Goal: Task Accomplishment & Management: Use online tool/utility

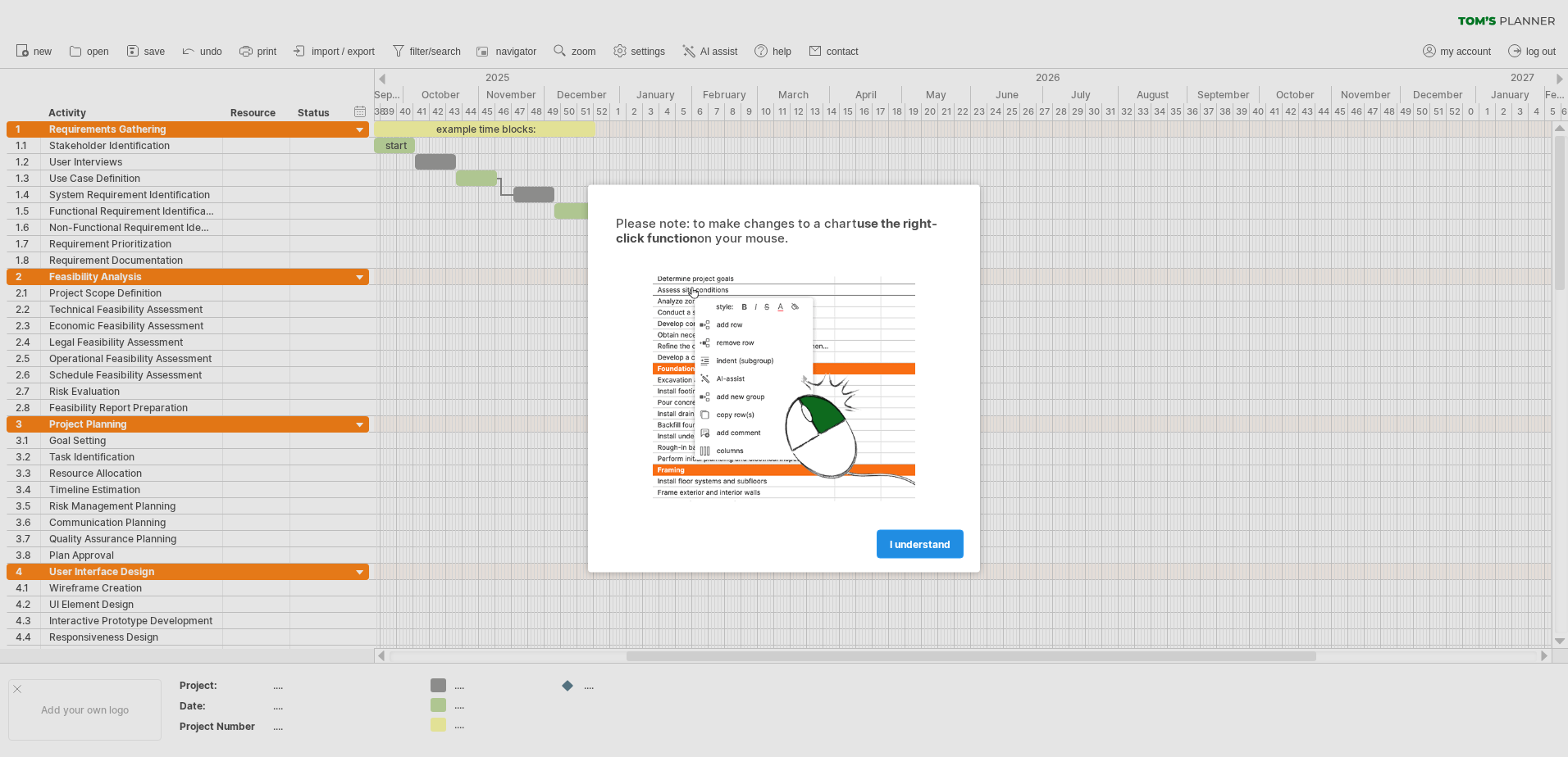
click at [909, 544] on span "I understand" at bounding box center [919, 545] width 60 height 12
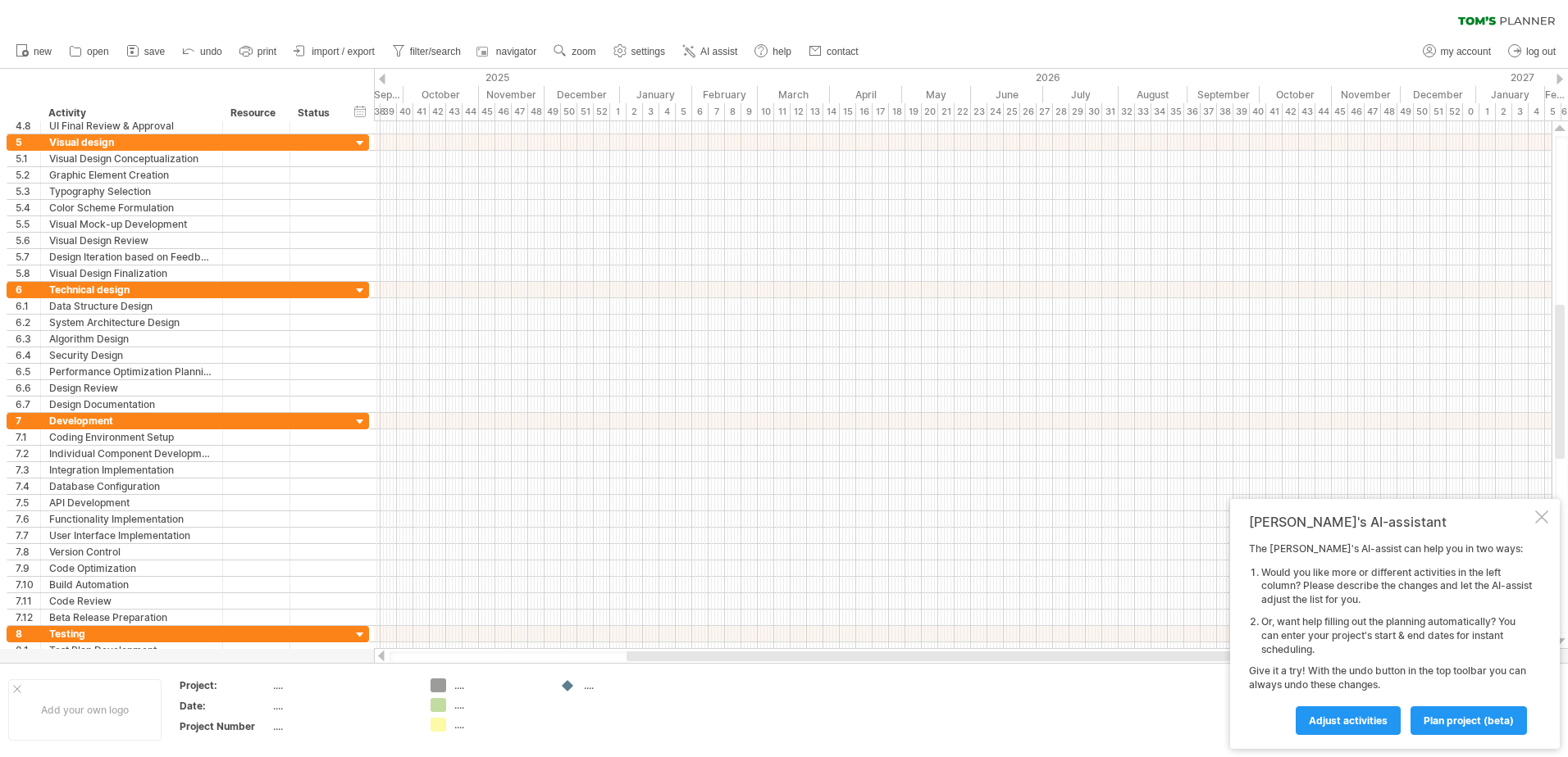
drag, startPoint x: 1563, startPoint y: 197, endPoint x: 1589, endPoint y: 366, distance: 171.0
click at [1567, 366] on html "progress(100%) Trying to reach [DOMAIN_NAME] Connected again... 0% clear filter…" at bounding box center [784, 380] width 1568 height 761
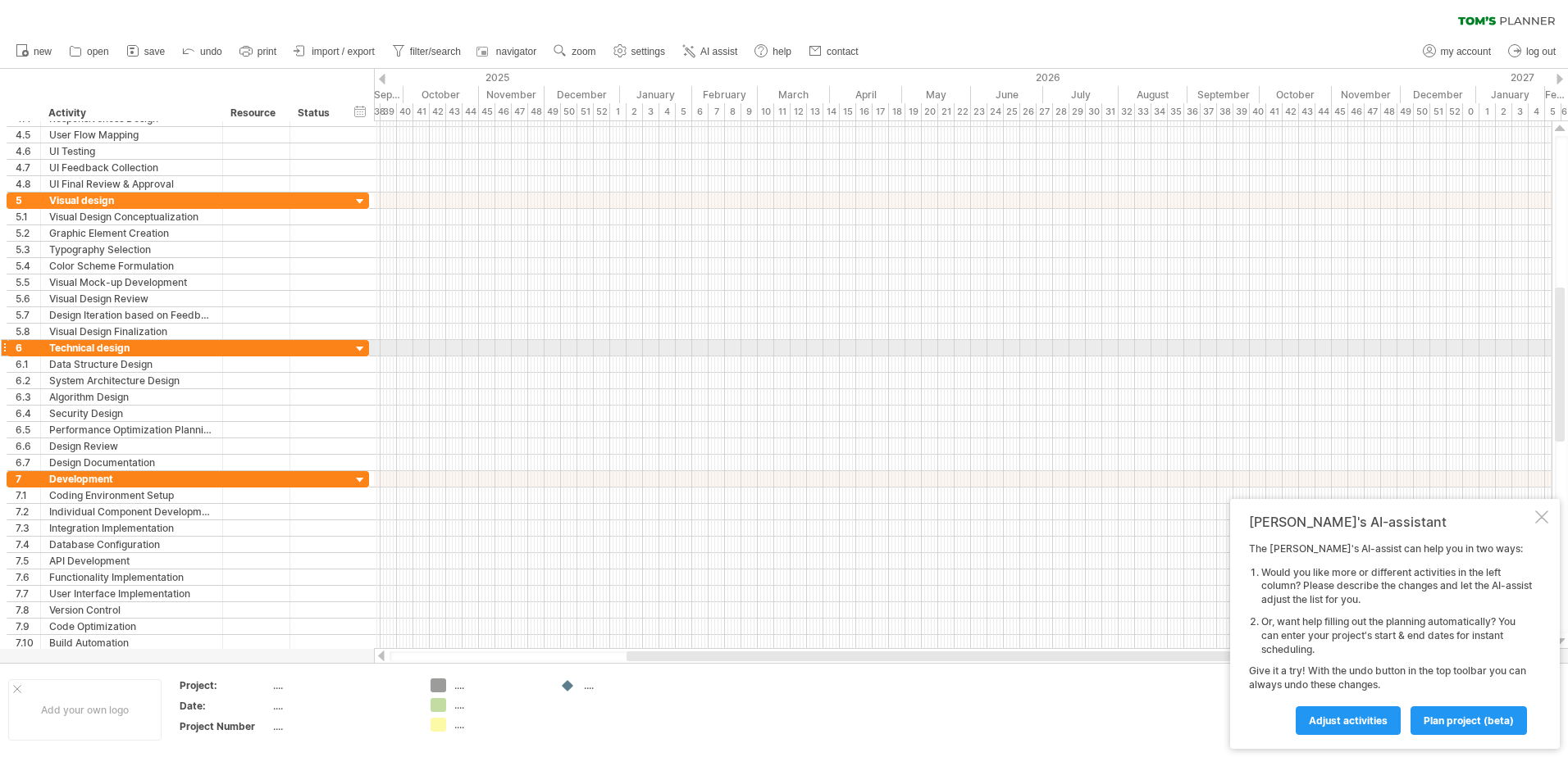
click at [390, 349] on div at bounding box center [962, 348] width 1177 height 17
click at [437, 377] on div at bounding box center [962, 380] width 1177 height 17
click at [1467, 716] on span "plan project (beta)" at bounding box center [1468, 720] width 90 height 12
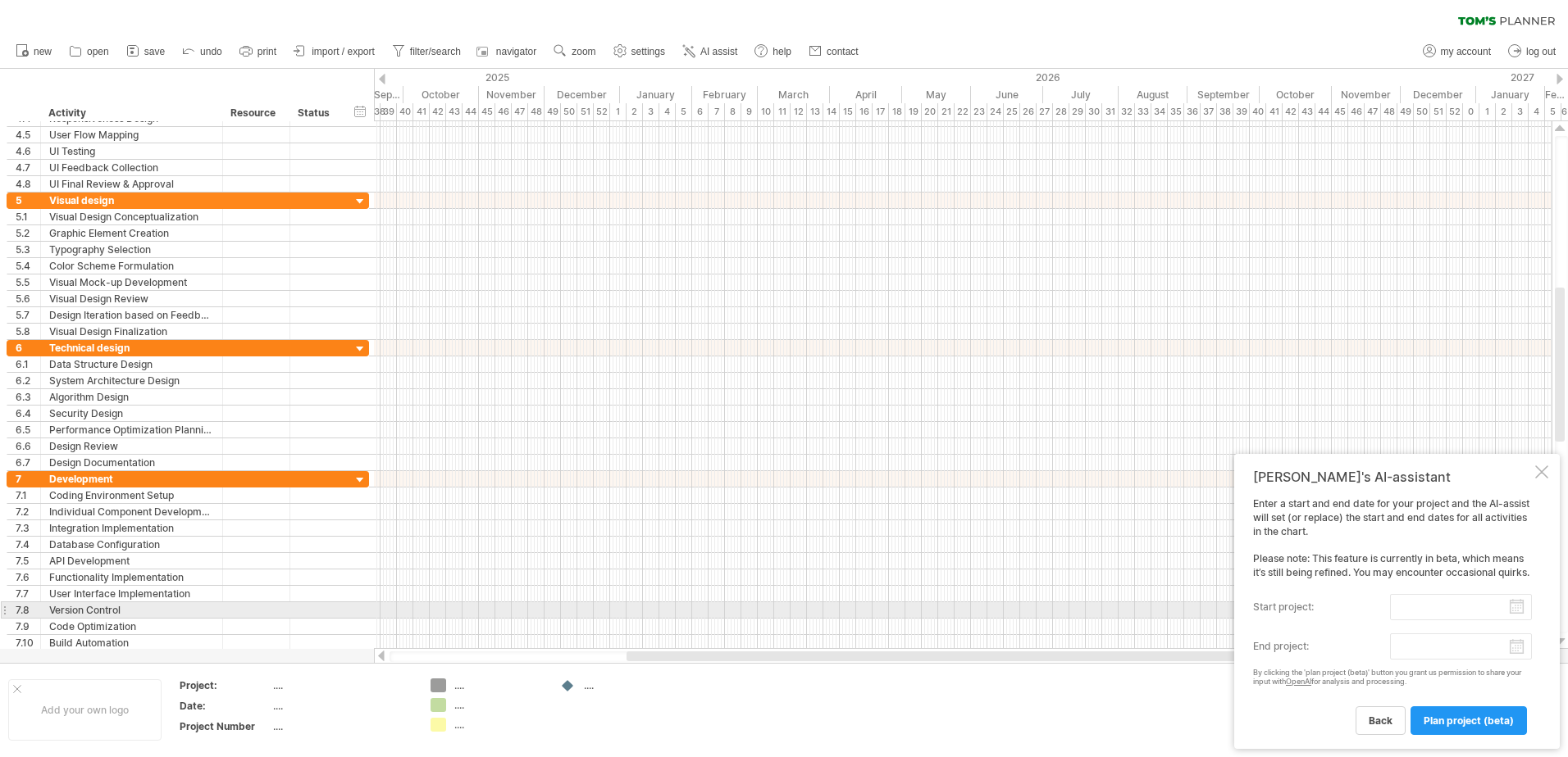
click at [1439, 612] on input "start project:" at bounding box center [1461, 607] width 142 height 27
click at [1407, 625] on link "next" at bounding box center [1409, 624] width 12 height 12
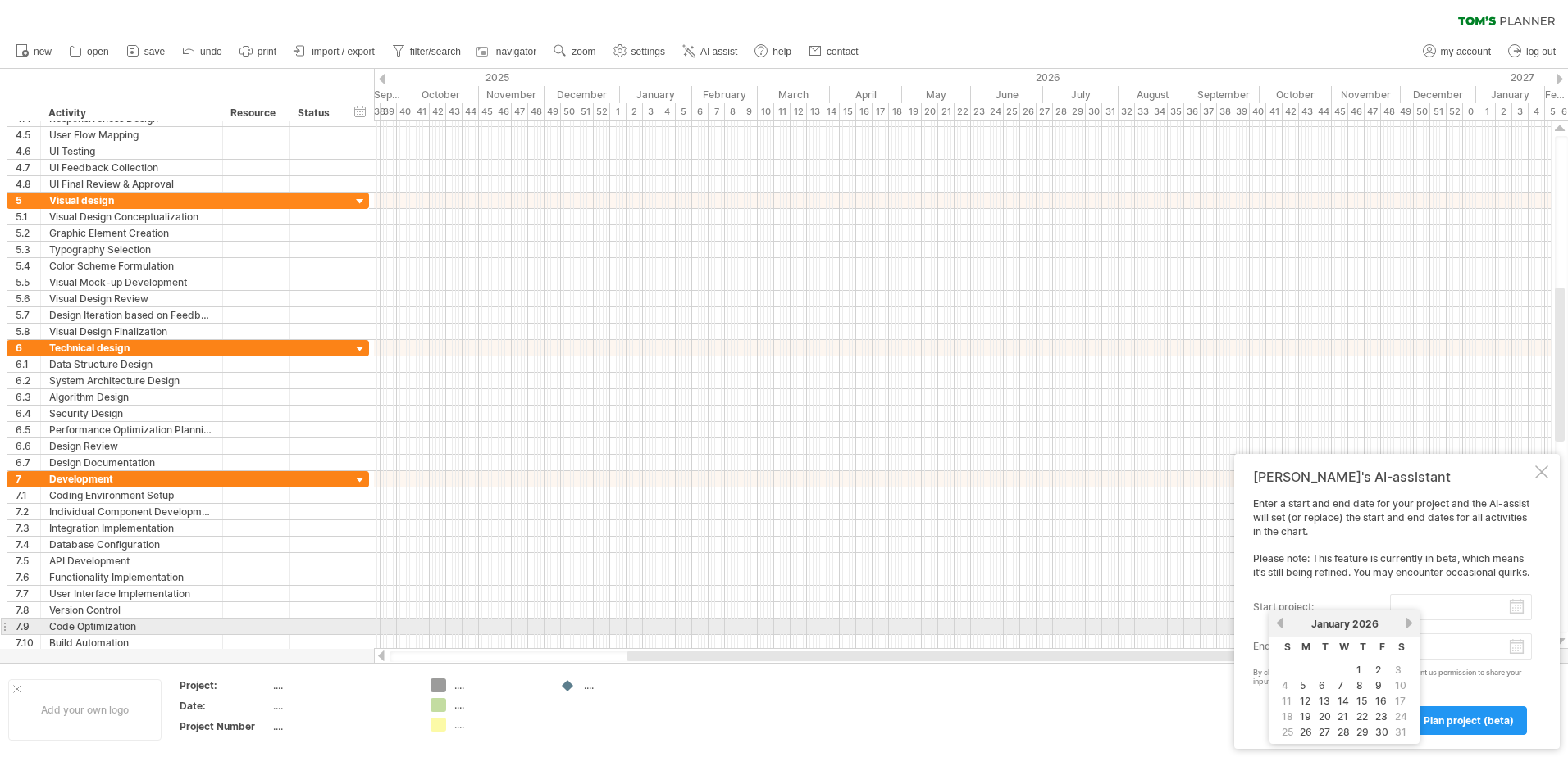
click at [1407, 625] on link "next" at bounding box center [1409, 624] width 12 height 12
click at [1407, 625] on link "next" at bounding box center [1408, 624] width 12 height 12
click at [1279, 623] on link "previous" at bounding box center [1279, 624] width 12 height 12
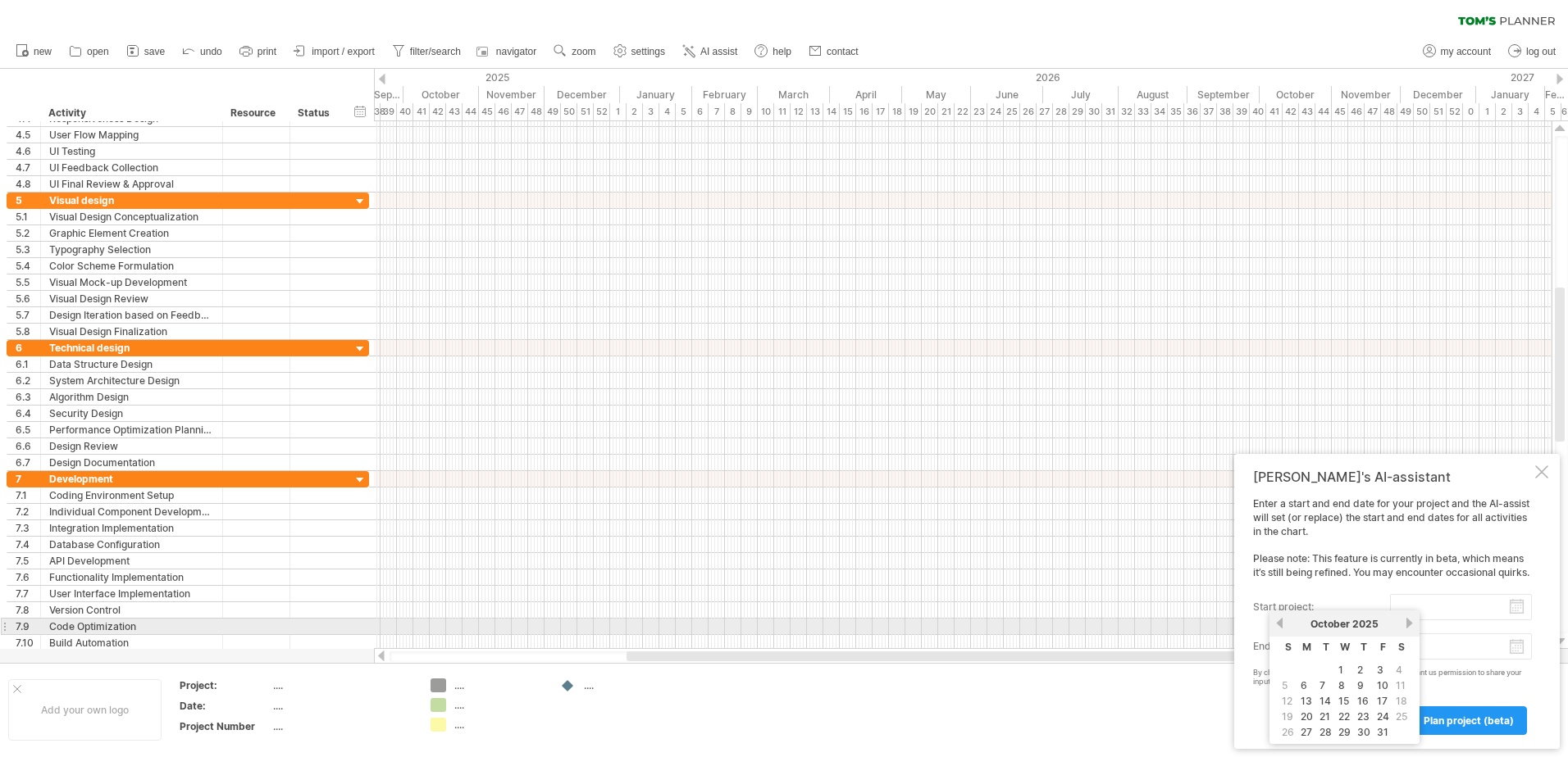
click at [1279, 623] on link "previous" at bounding box center [1279, 624] width 12 height 12
click at [1410, 623] on link "next" at bounding box center [1409, 624] width 12 height 12
click at [1305, 671] on link "1" at bounding box center [1303, 670] width 8 height 16
type input "********"
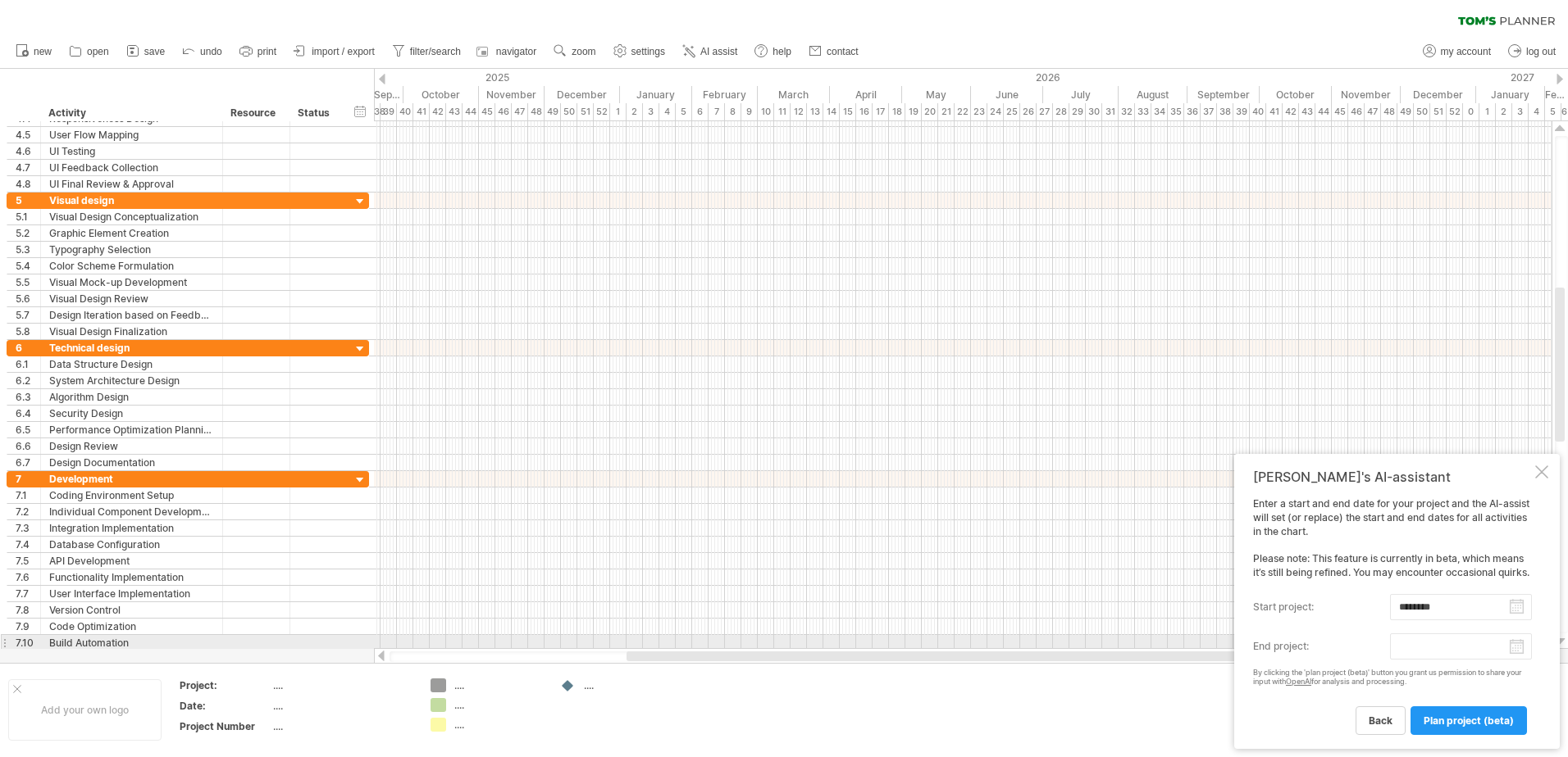
click at [1517, 646] on body "progress(100%) Trying to reach [DOMAIN_NAME] Connected again... 0% clear filter…" at bounding box center [784, 380] width 1568 height 761
click at [1562, 624] on link "next" at bounding box center [1560, 626] width 12 height 12
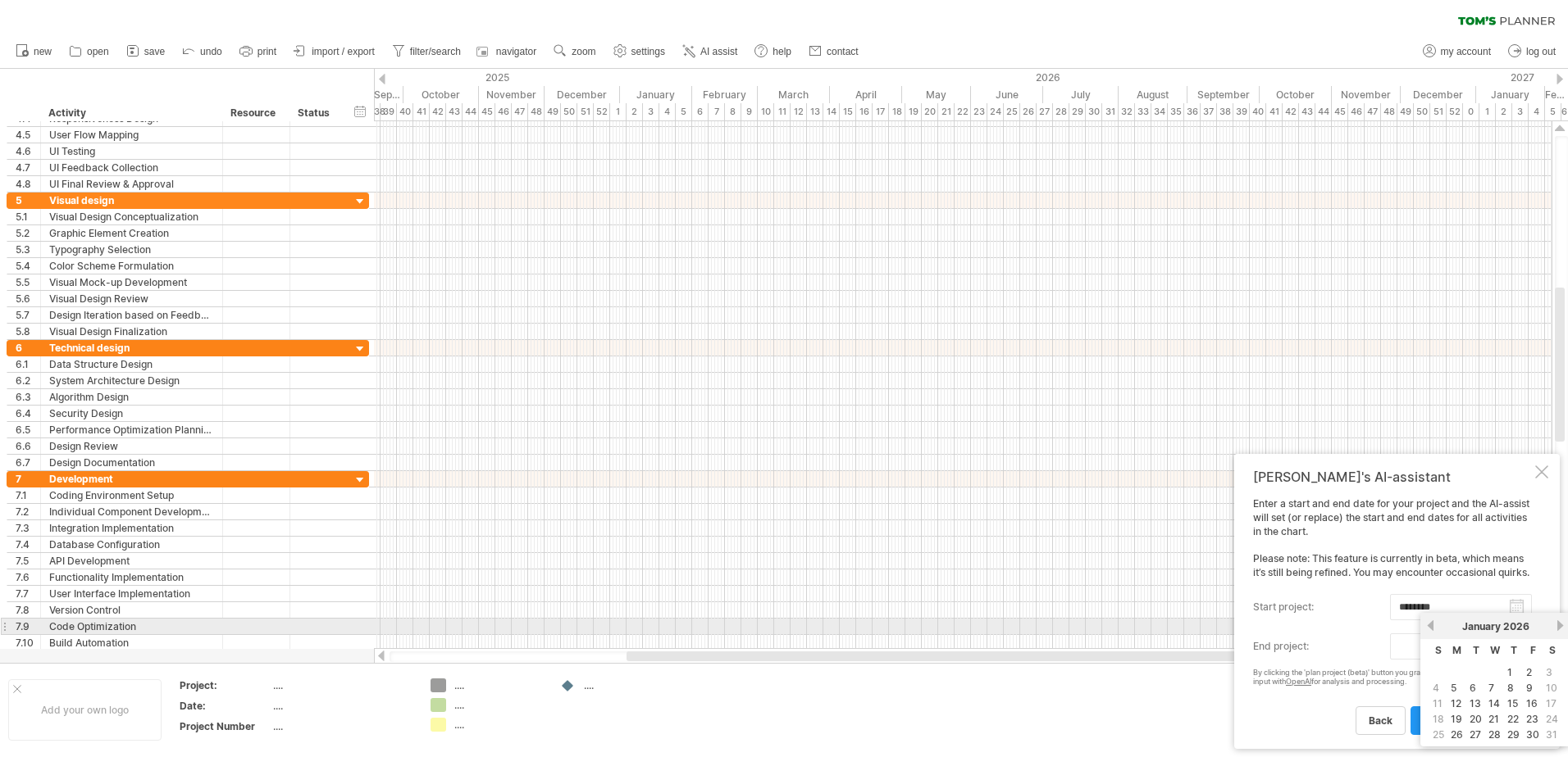
click at [1562, 624] on link "next" at bounding box center [1560, 626] width 12 height 12
click at [1562, 624] on link "next" at bounding box center [1558, 626] width 12 height 12
click at [1430, 629] on link "previous" at bounding box center [1431, 626] width 12 height 12
click at [1532, 701] on link "20" at bounding box center [1531, 704] width 16 height 16
type input "********"
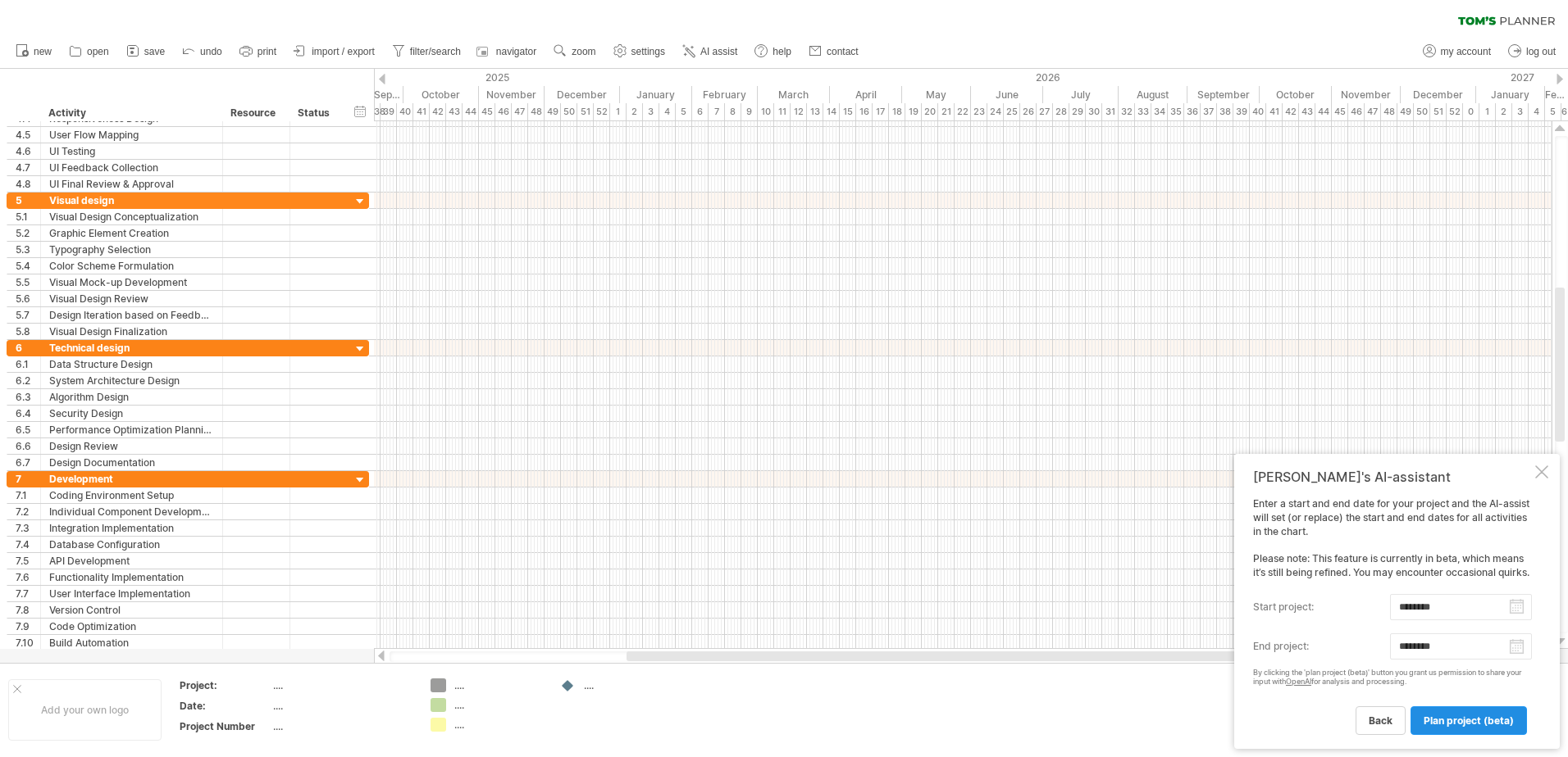
click at [1474, 718] on span "plan project (beta)" at bounding box center [1468, 720] width 90 height 12
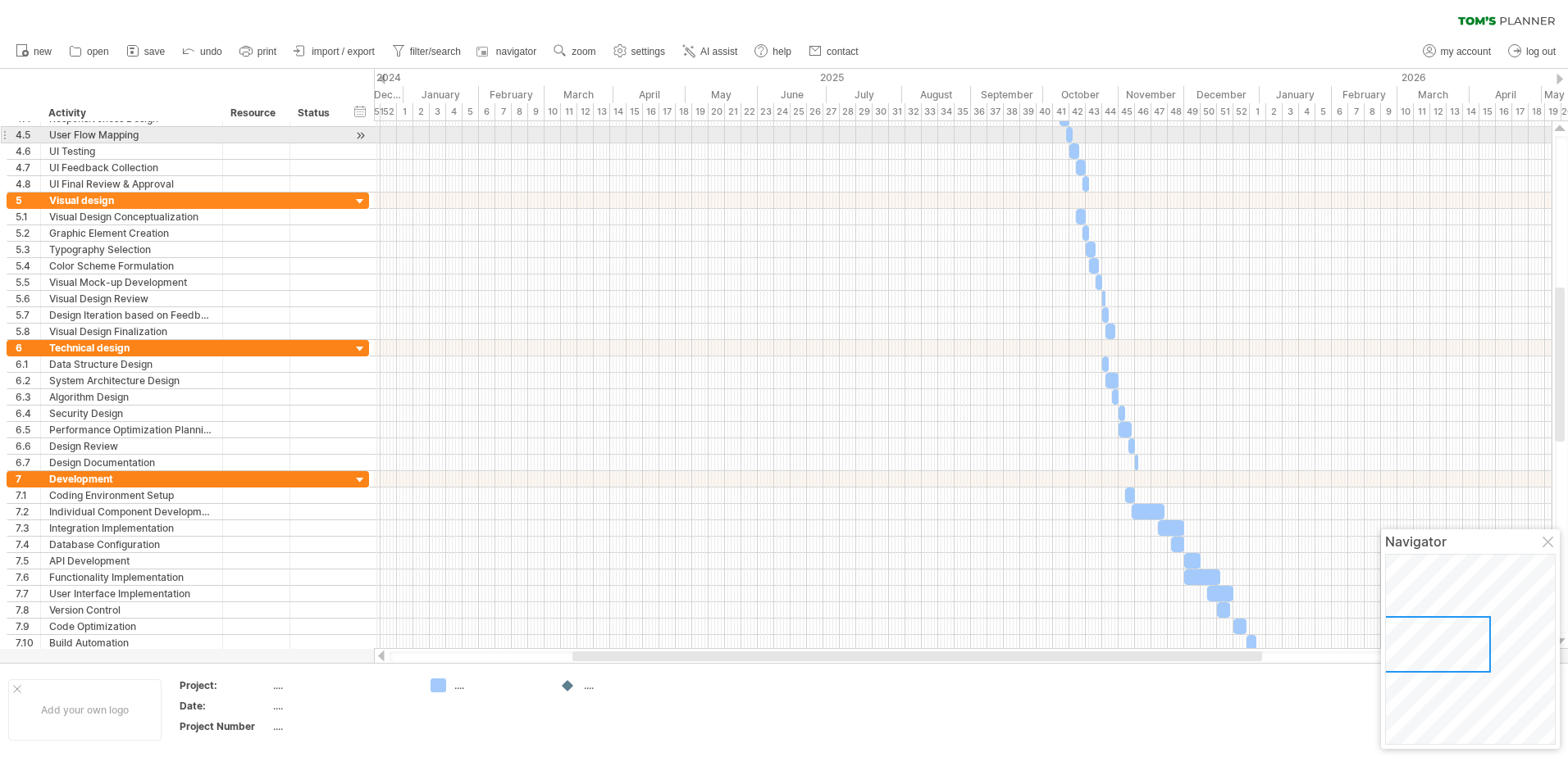
click at [1558, 128] on div at bounding box center [1560, 128] width 11 height 13
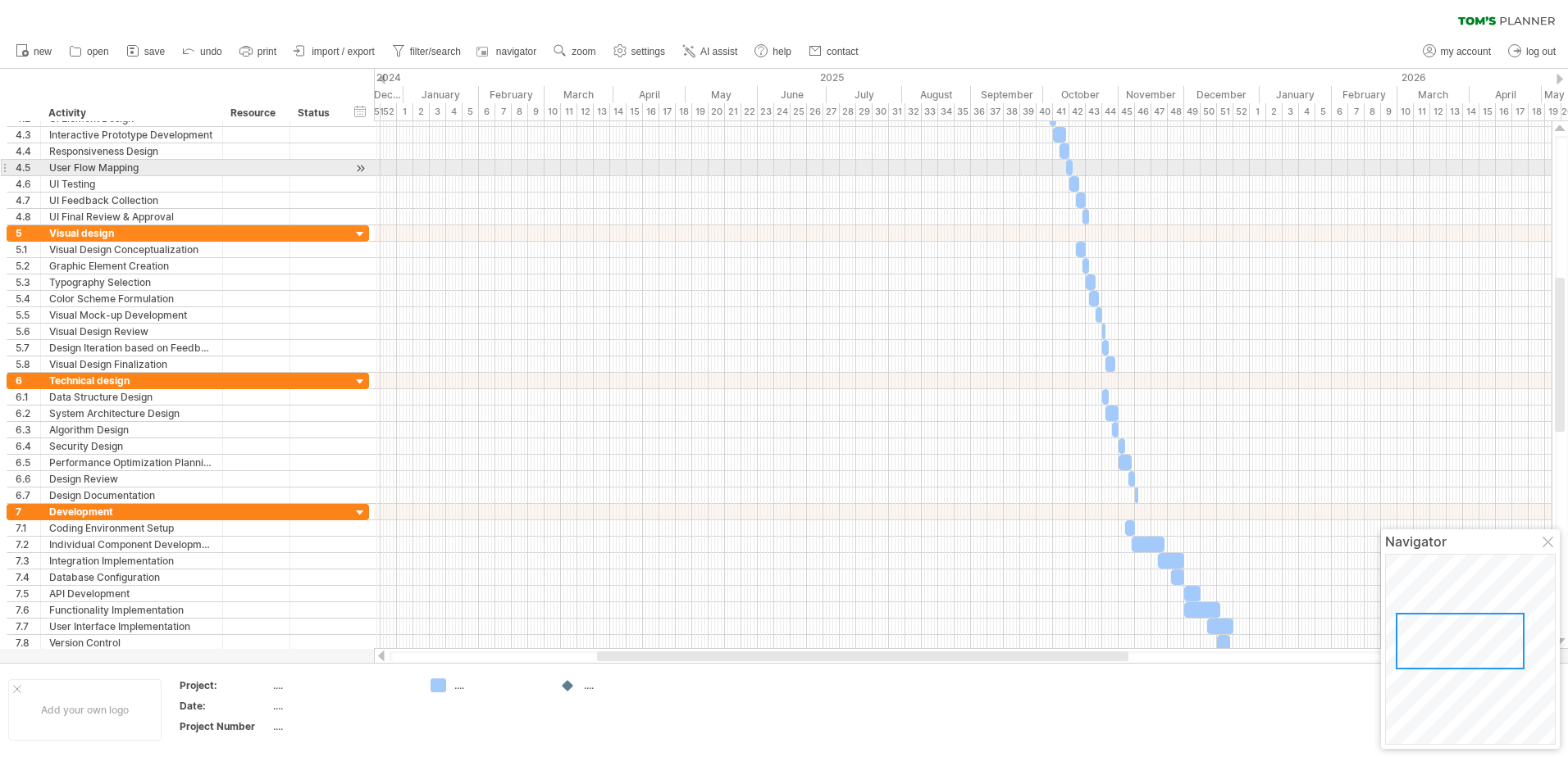
click at [1558, 128] on div at bounding box center [1560, 128] width 11 height 13
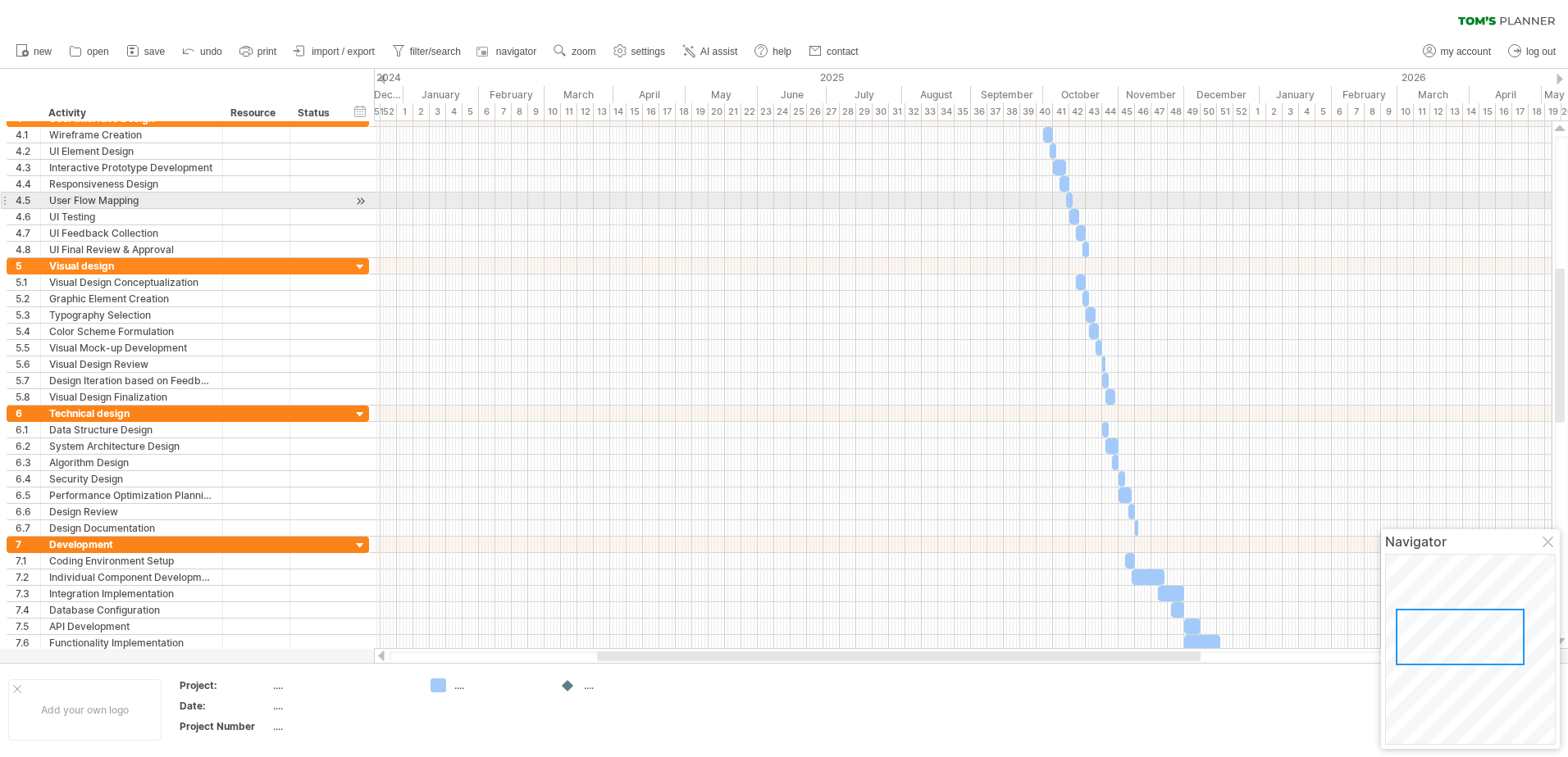
click at [1558, 128] on div at bounding box center [1560, 128] width 11 height 13
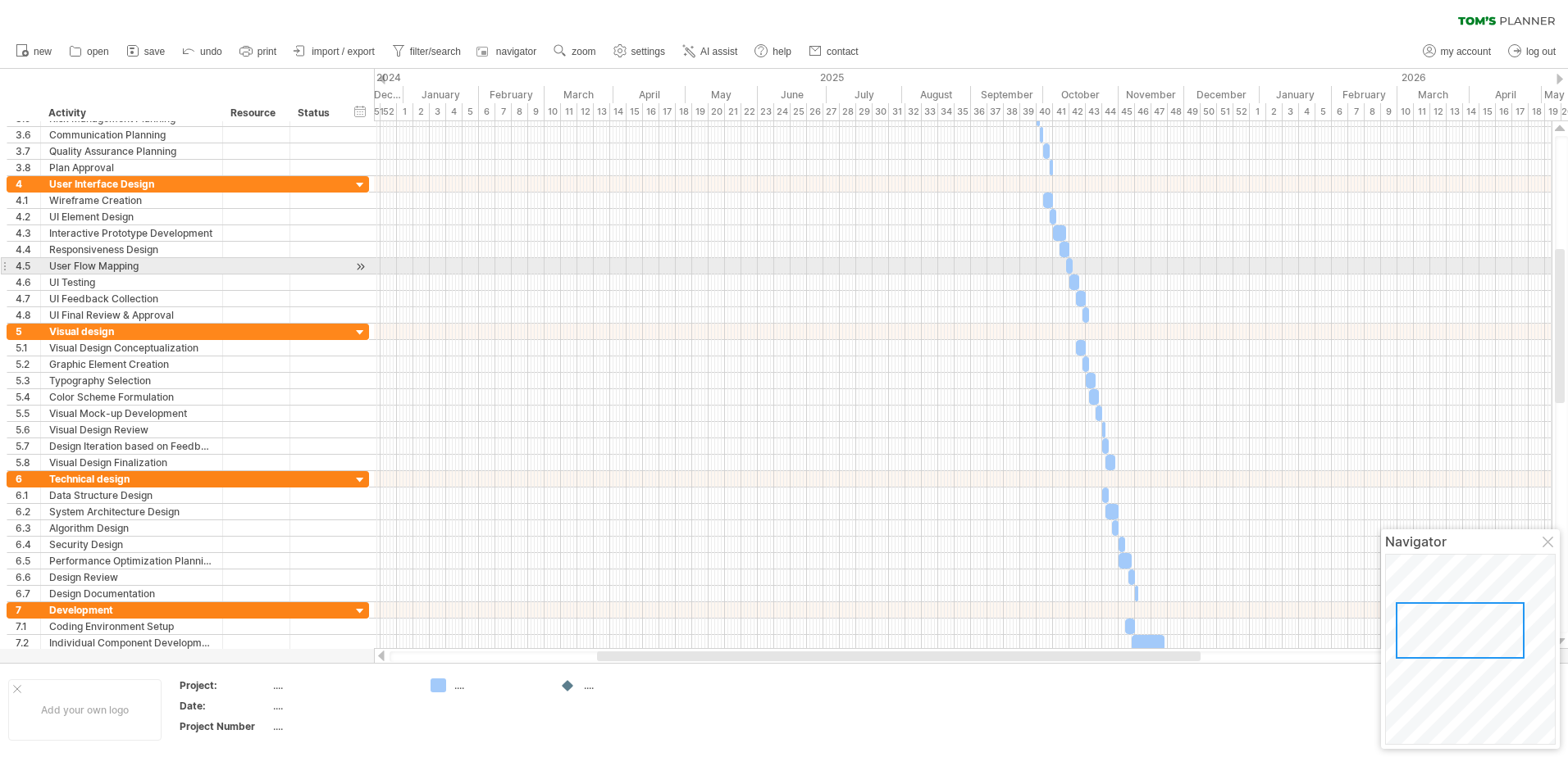
click at [1558, 128] on div at bounding box center [1560, 128] width 11 height 13
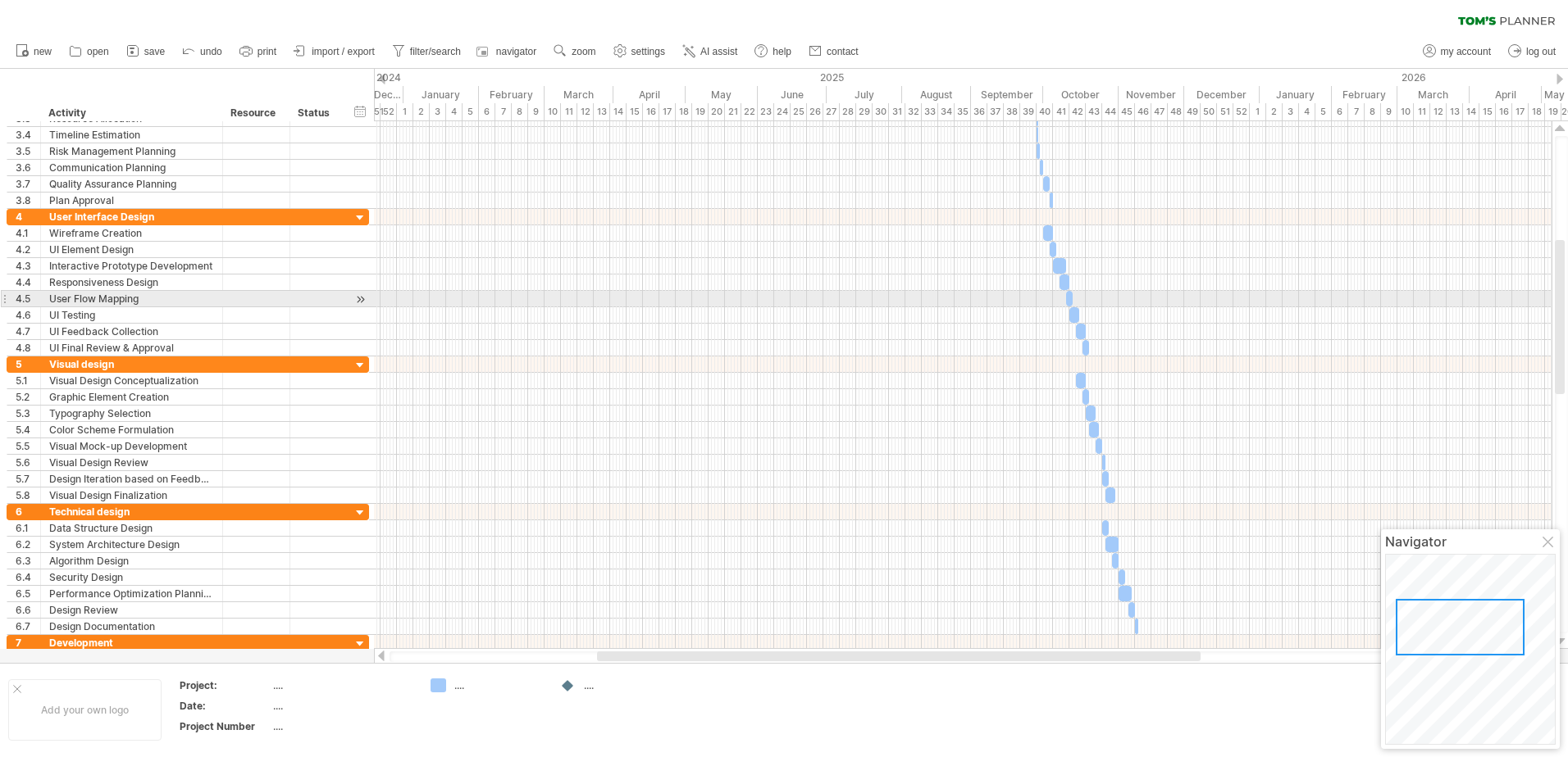
click at [1558, 128] on div at bounding box center [1560, 128] width 11 height 13
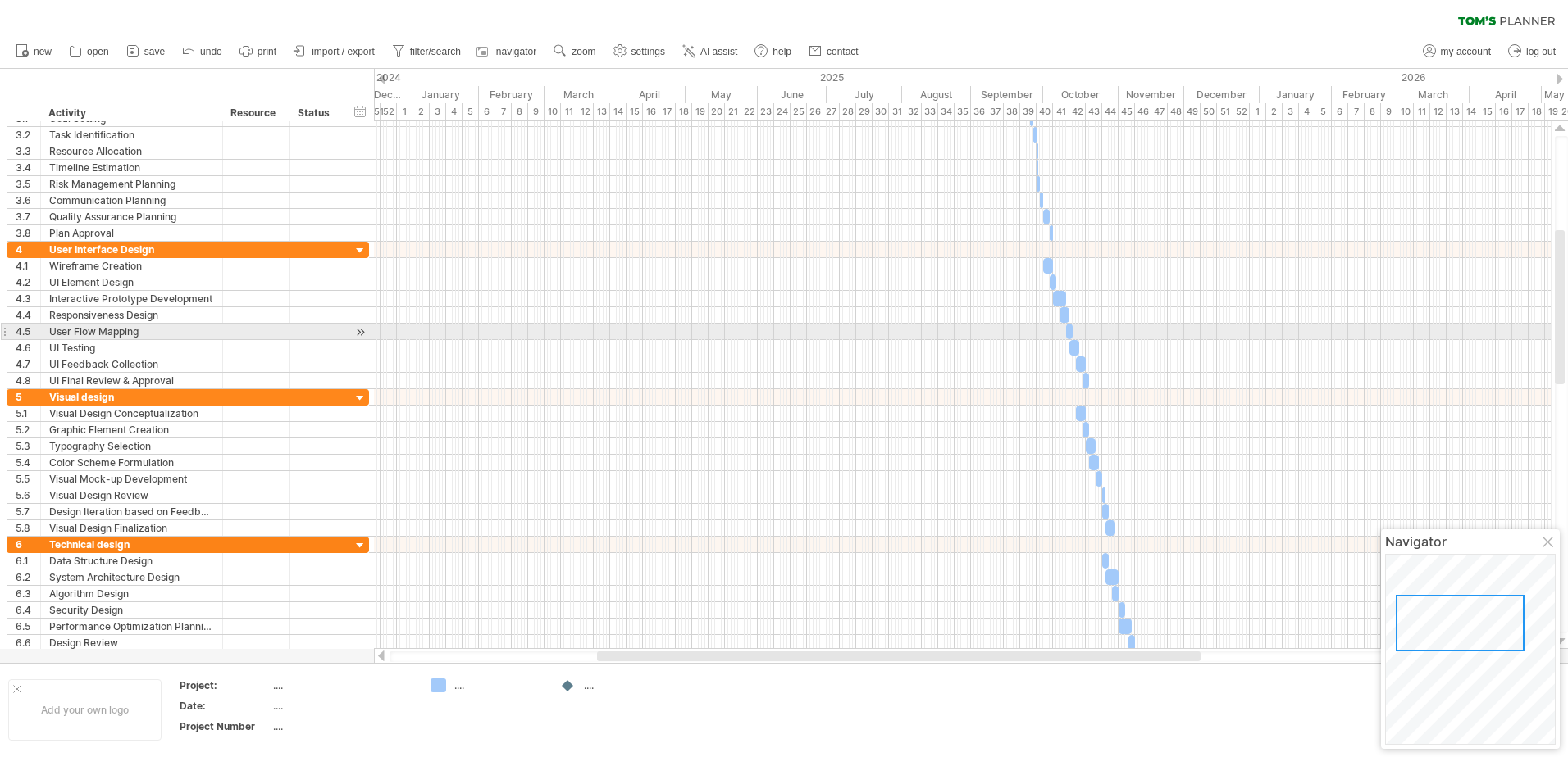
click at [1558, 128] on div at bounding box center [1560, 128] width 11 height 13
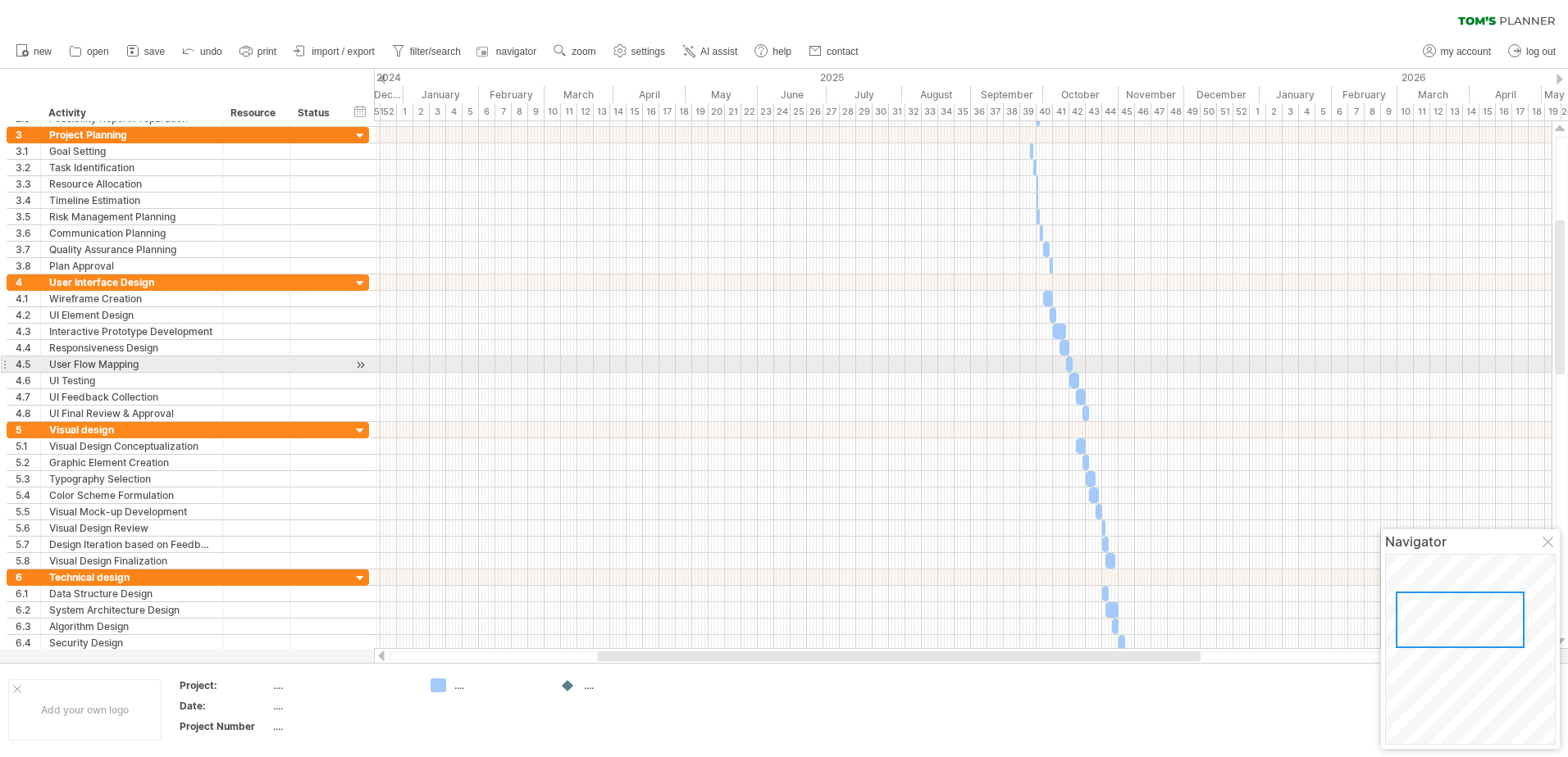
click at [1558, 128] on div at bounding box center [1560, 128] width 11 height 13
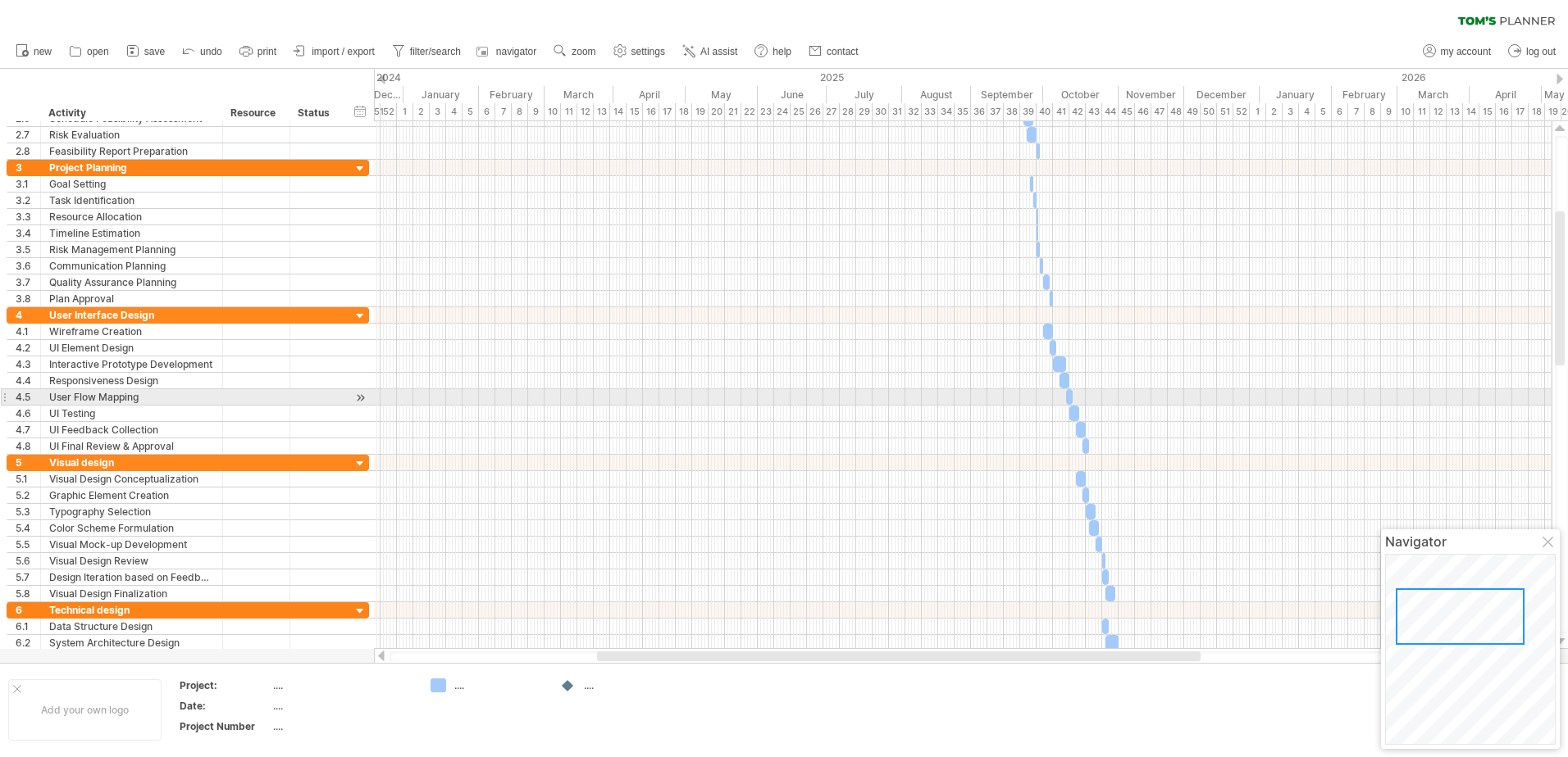
click at [1558, 128] on div at bounding box center [1560, 128] width 11 height 13
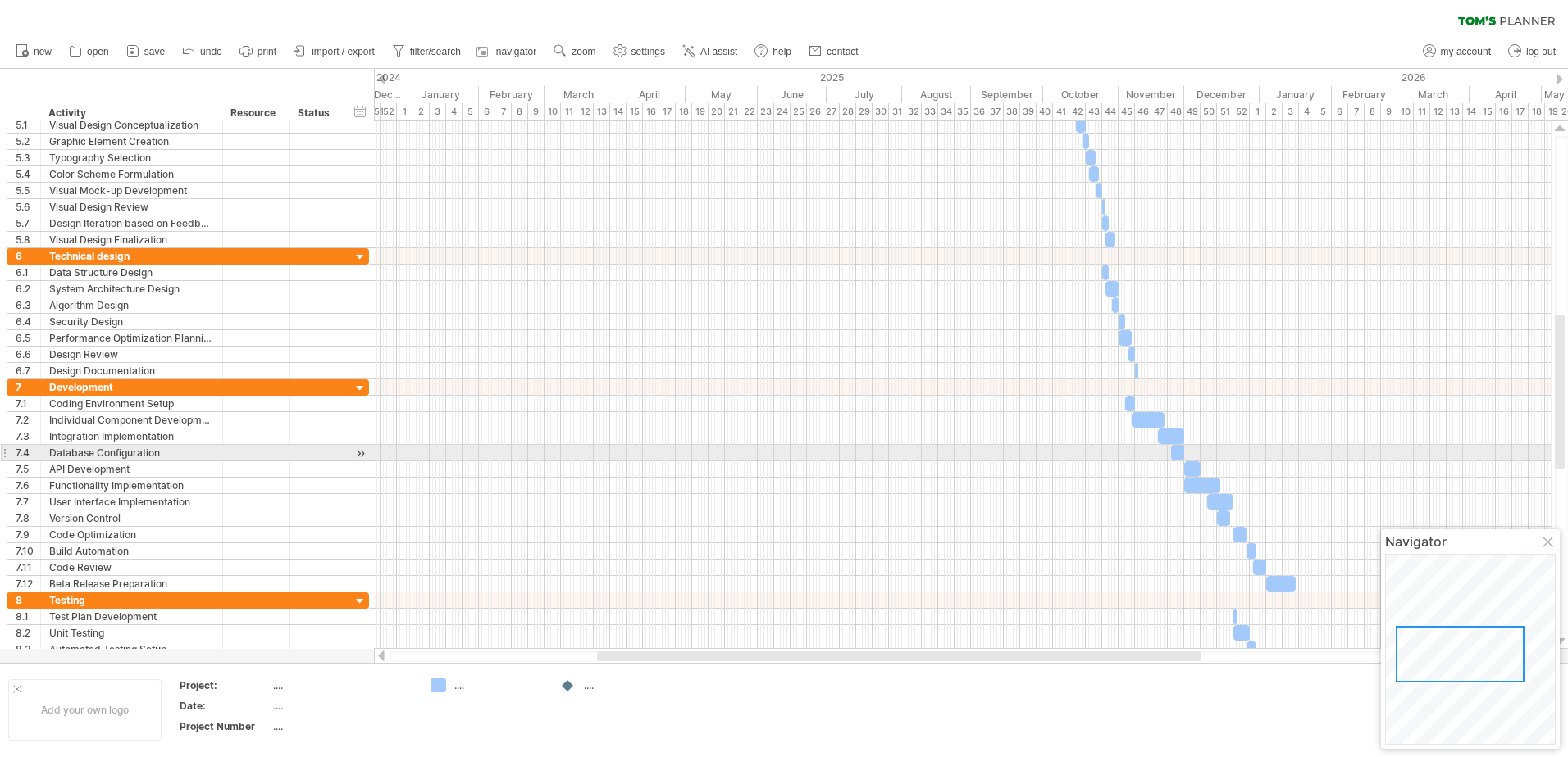
drag, startPoint x: 1561, startPoint y: 347, endPoint x: 1559, endPoint y: 460, distance: 113.0
click at [1559, 460] on div at bounding box center [1560, 392] width 10 height 154
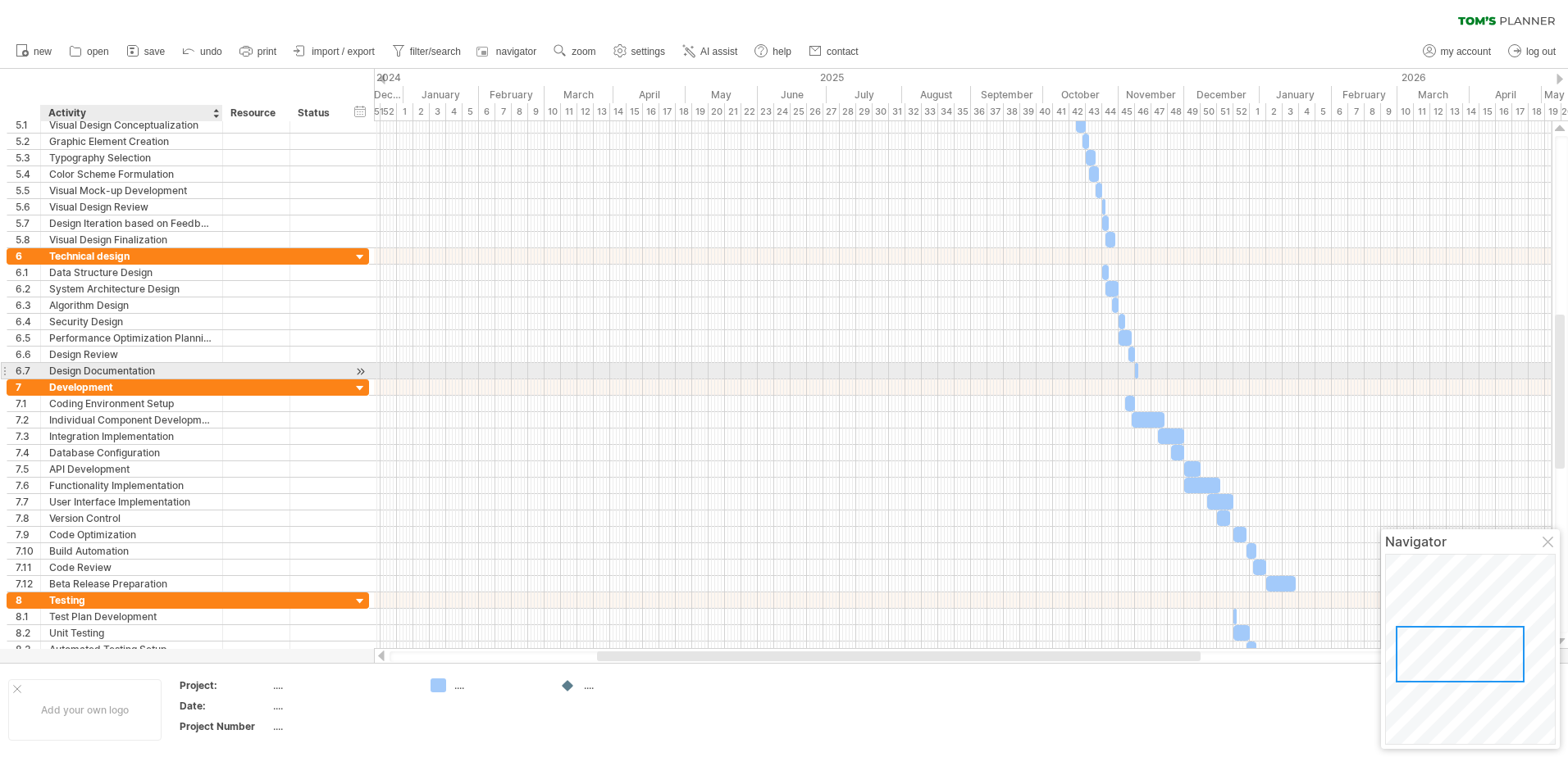
click at [74, 373] on div "Design Documentation" at bounding box center [131, 371] width 165 height 16
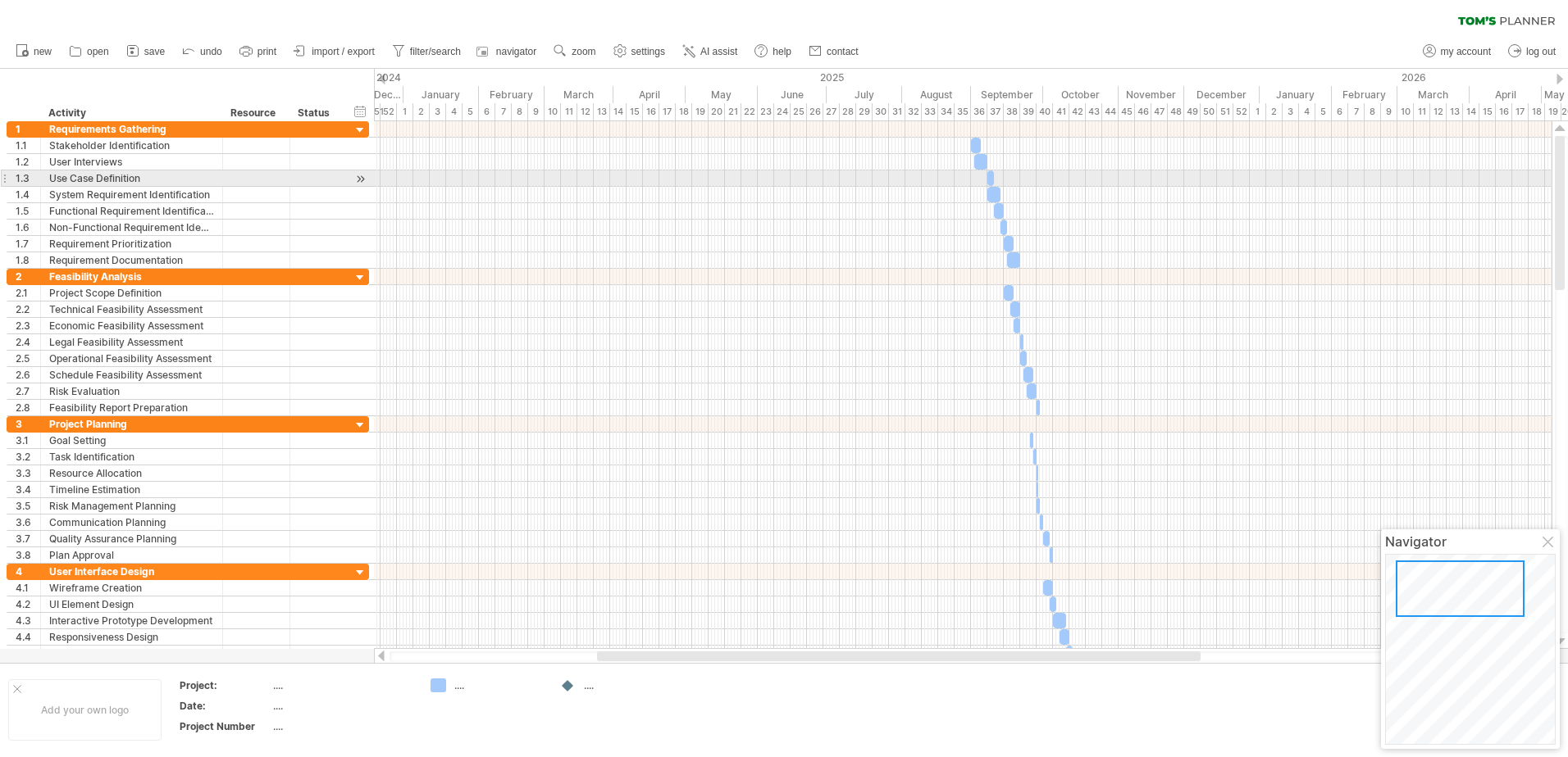
drag, startPoint x: 1560, startPoint y: 434, endPoint x: 1553, endPoint y: 178, distance: 256.1
click at [1553, 178] on div at bounding box center [1559, 385] width 17 height 528
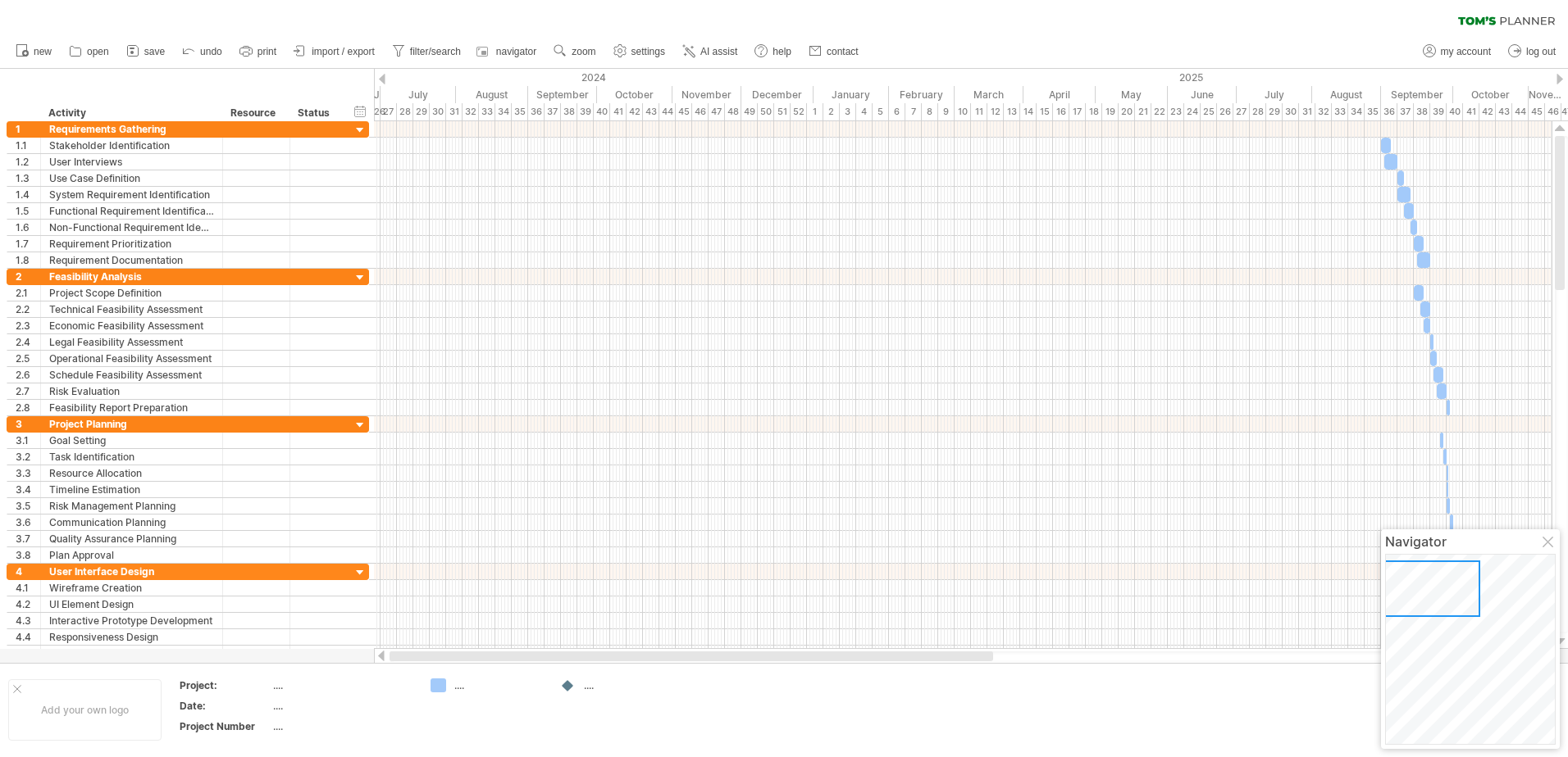
drag, startPoint x: 668, startPoint y: 656, endPoint x: 397, endPoint y: 596, distance: 277.6
click at [394, 651] on div at bounding box center [963, 656] width 1178 height 17
click at [361, 110] on div "hide start/end/duration show start/end/duration" at bounding box center [361, 111] width 16 height 17
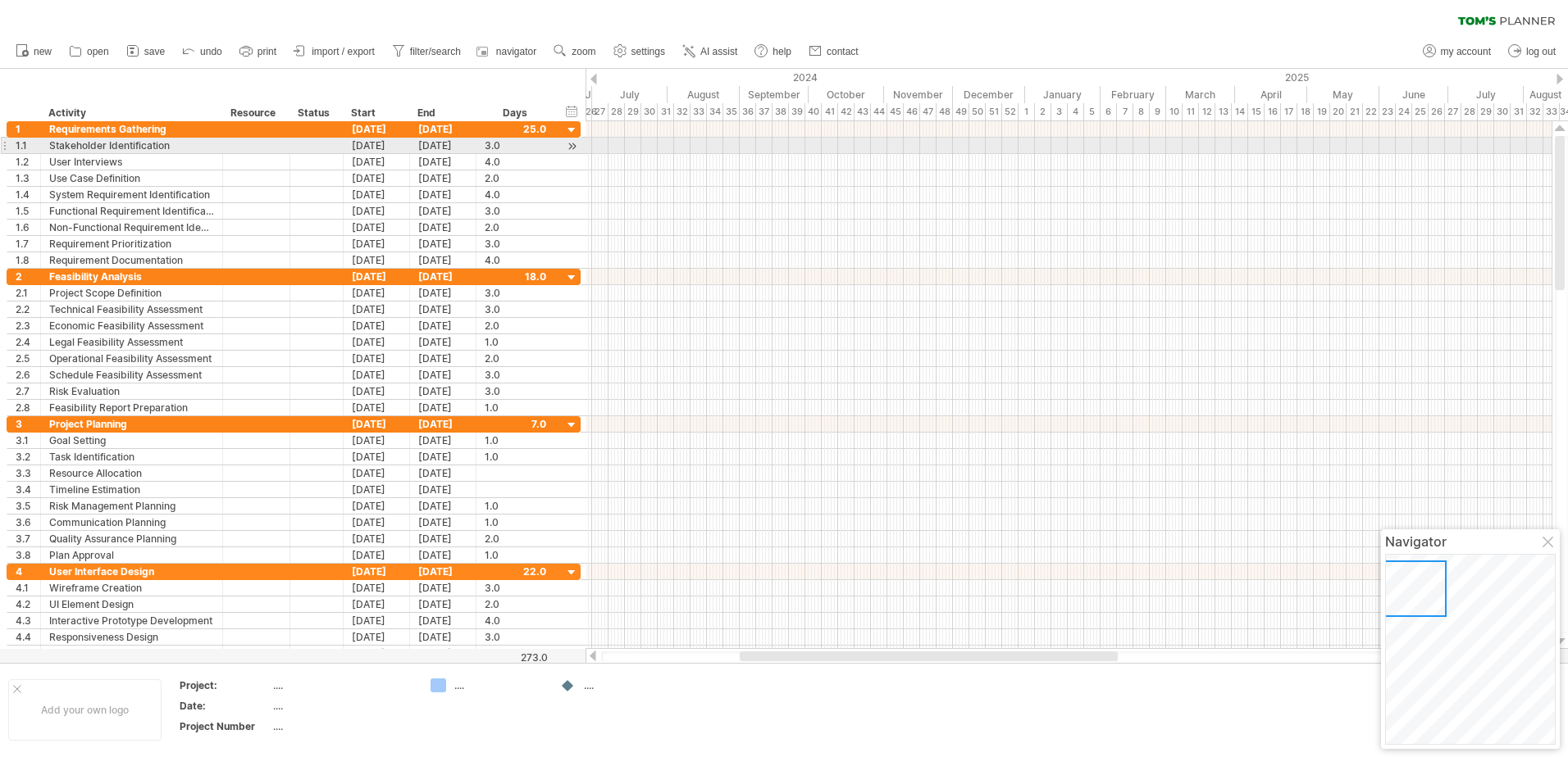
drag, startPoint x: 1557, startPoint y: 166, endPoint x: 1559, endPoint y: 145, distance: 21.1
click at [1559, 145] on div at bounding box center [1560, 213] width 10 height 154
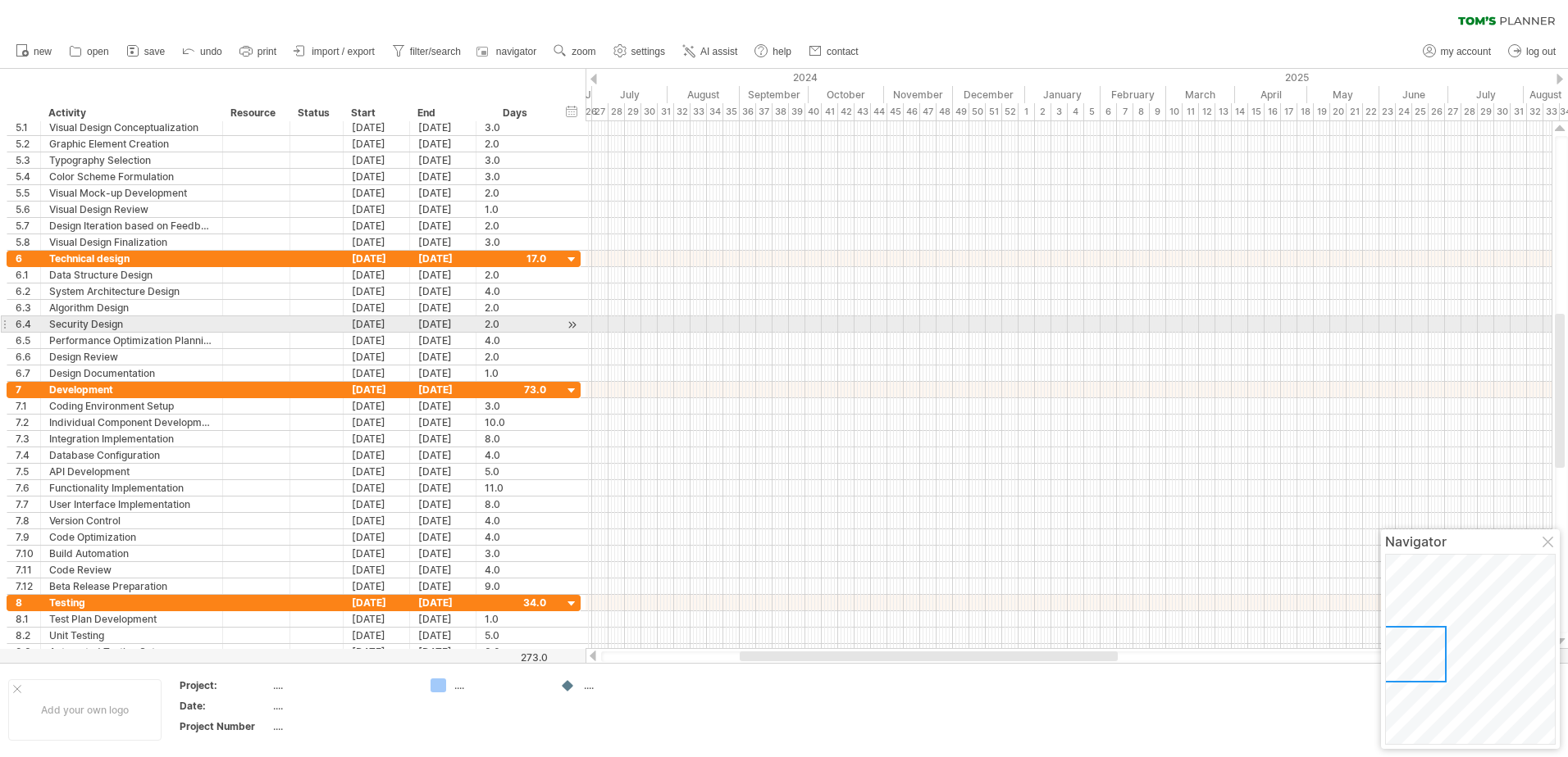
drag, startPoint x: 1561, startPoint y: 151, endPoint x: 1555, endPoint y: 321, distance: 170.1
click at [1565, 321] on div at bounding box center [1561, 385] width 13 height 498
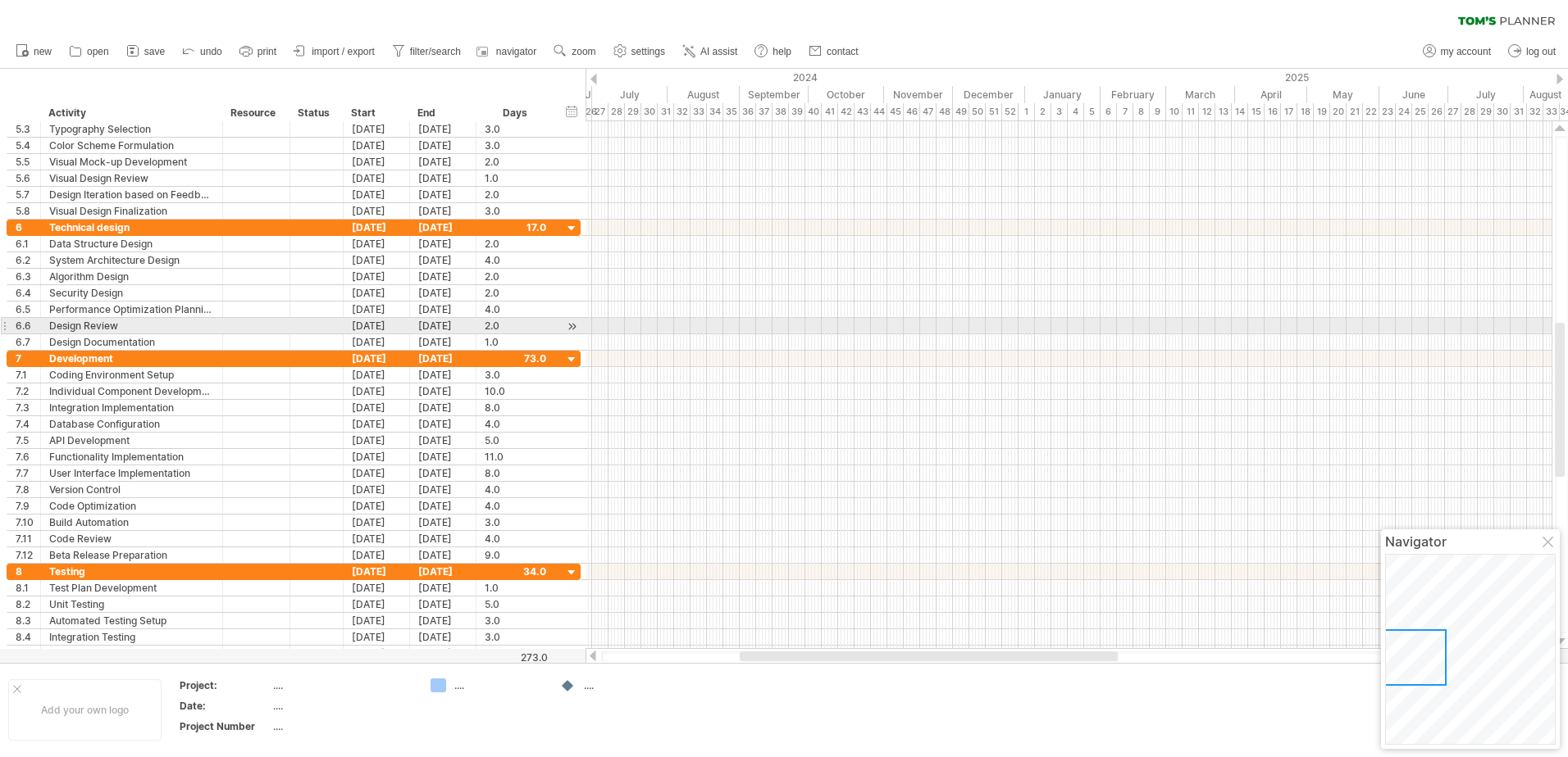
drag, startPoint x: 1563, startPoint y: 315, endPoint x: 1566, endPoint y: 330, distance: 15.3
click at [1566, 330] on div at bounding box center [1561, 385] width 13 height 498
drag, startPoint x: 1566, startPoint y: 330, endPoint x: 1575, endPoint y: 278, distance: 52.8
click at [1567, 278] on html "progress(100%) Trying to reach [DOMAIN_NAME] Connected again... 0% clear filter…" at bounding box center [784, 380] width 1568 height 761
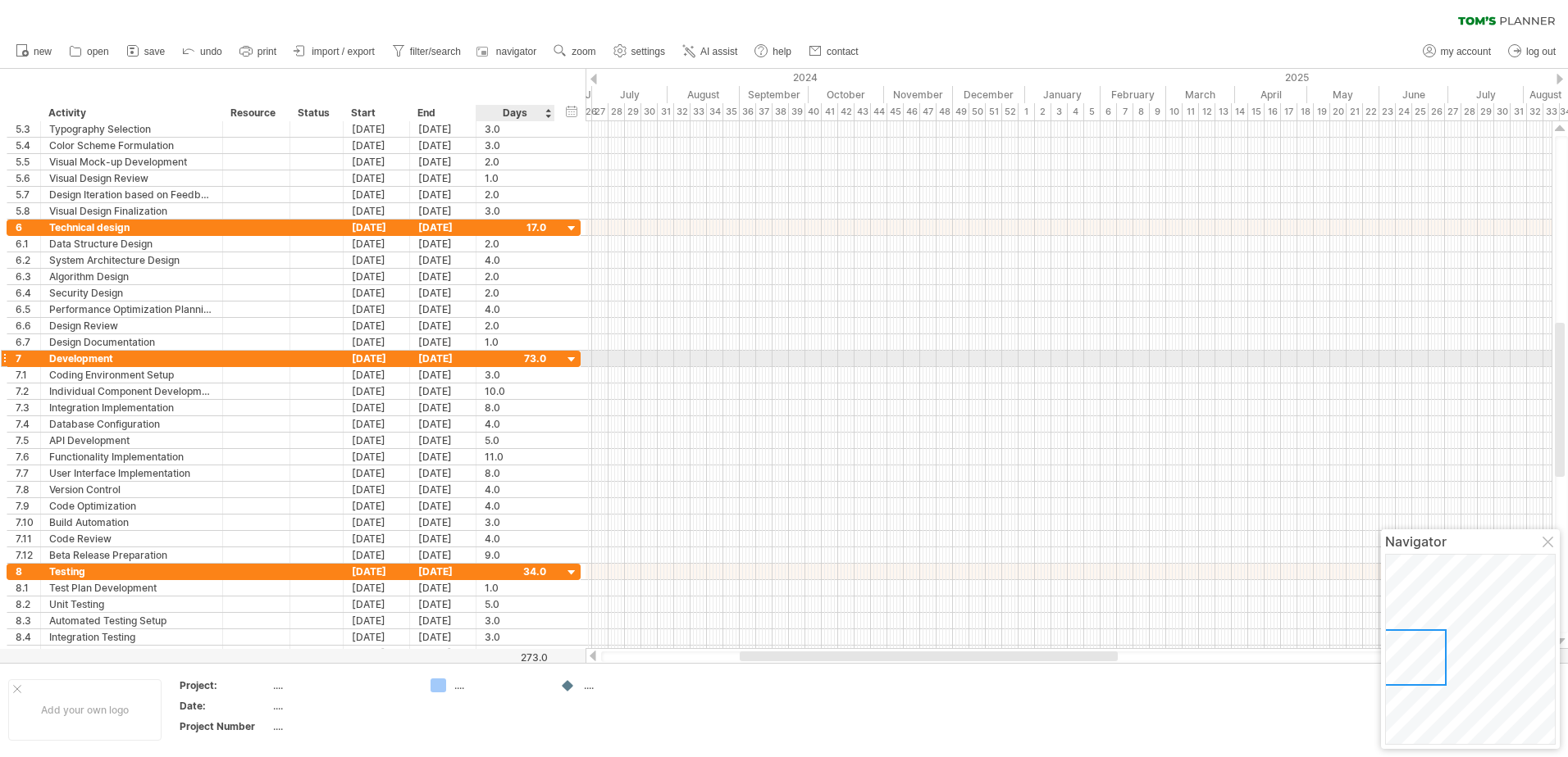
click at [570, 358] on div at bounding box center [572, 361] width 16 height 16
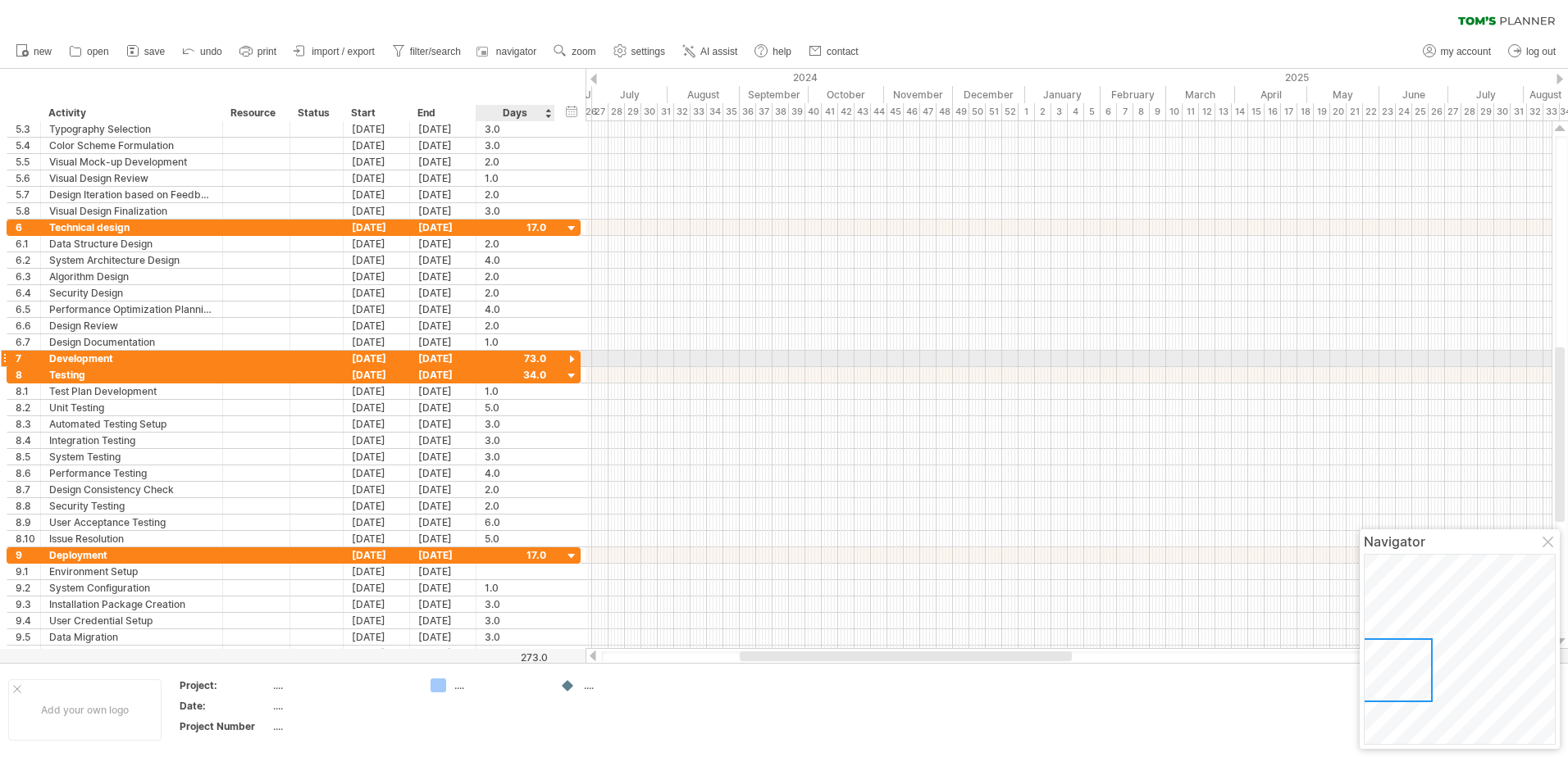
click at [570, 358] on div at bounding box center [572, 361] width 16 height 16
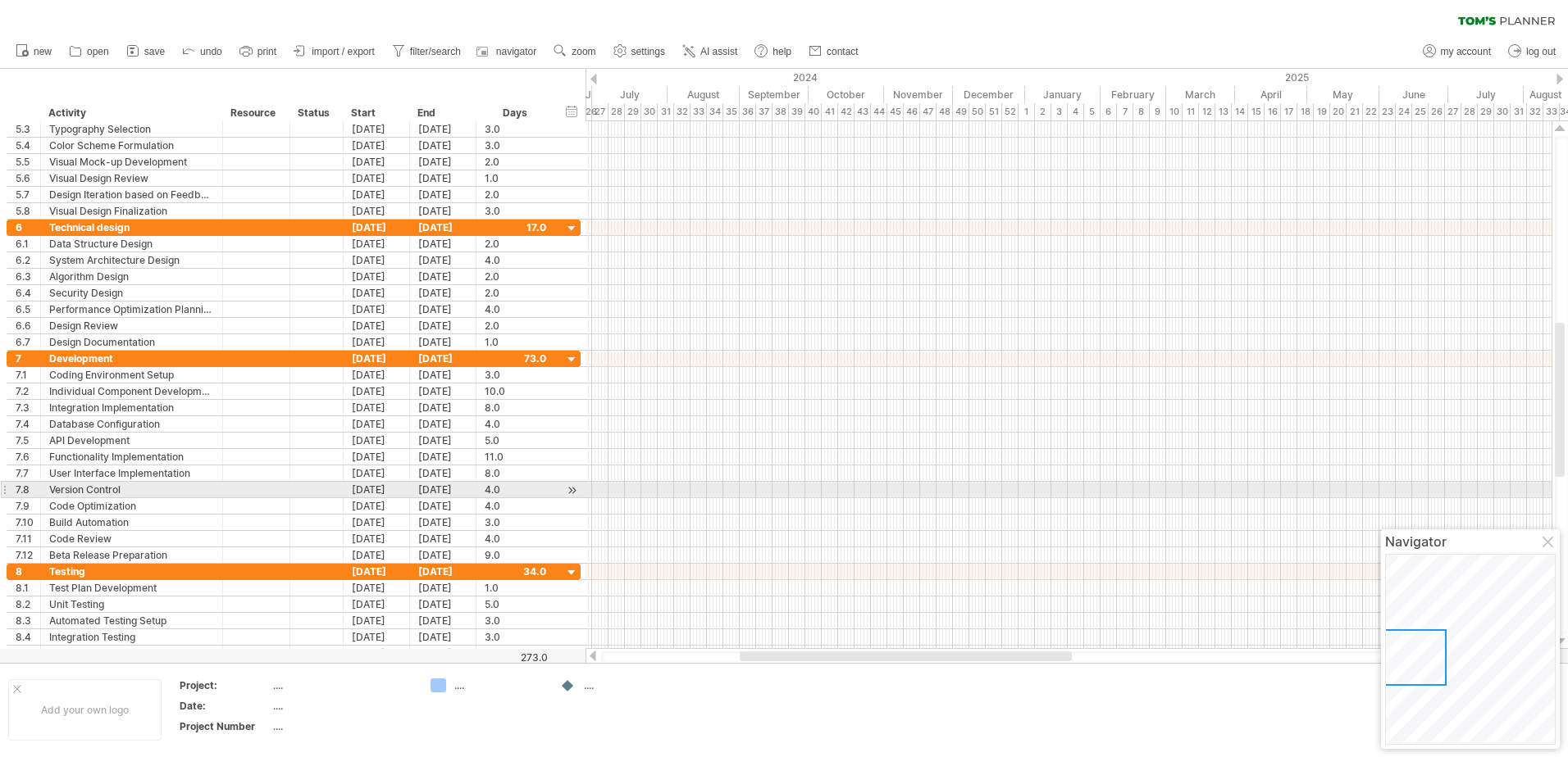
click at [1217, 492] on div at bounding box center [1068, 490] width 966 height 17
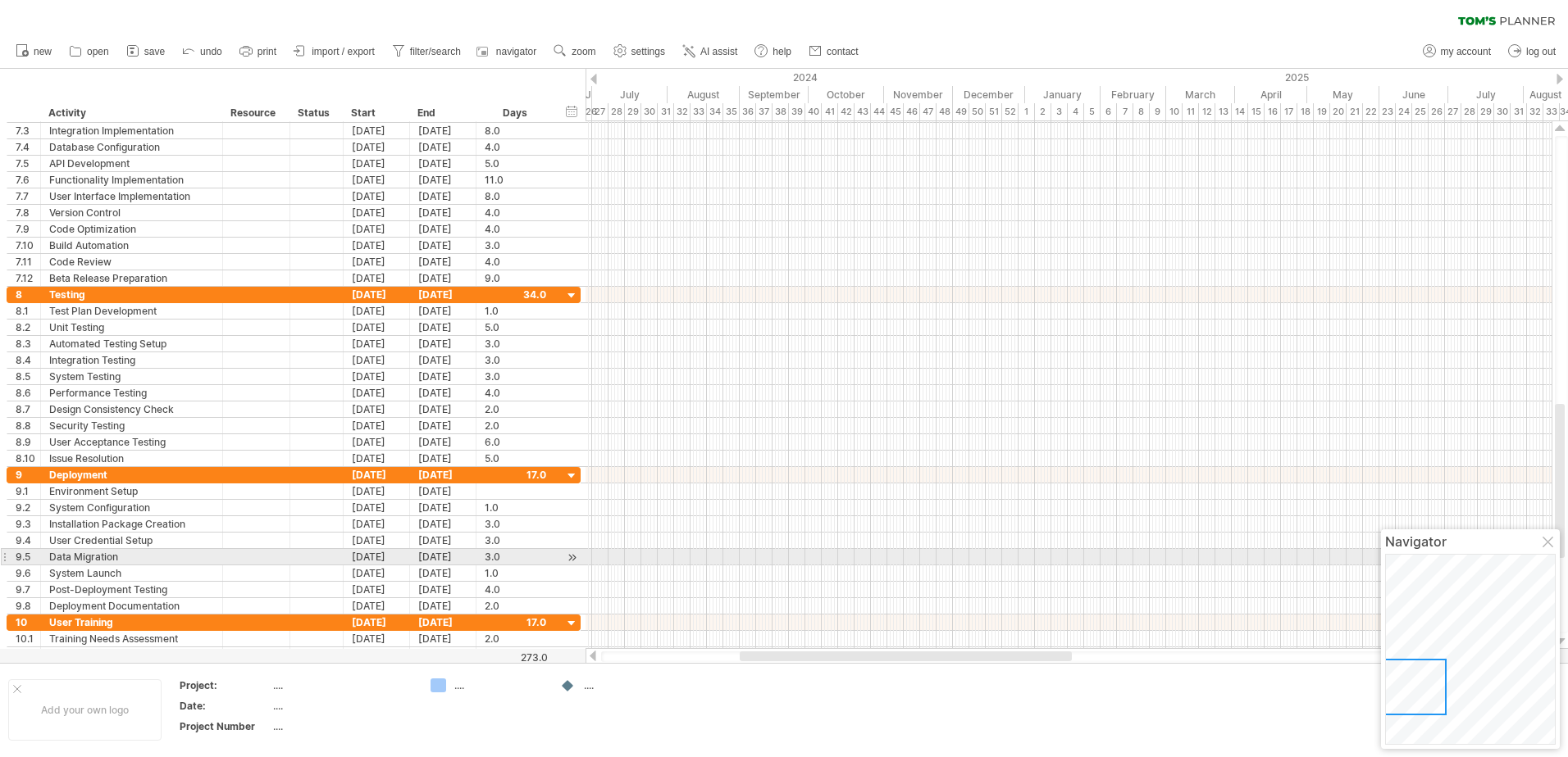
drag, startPoint x: 1559, startPoint y: 421, endPoint x: 1552, endPoint y: 498, distance: 77.3
click at [1567, 498] on html "progress(100%) Trying to reach [DOMAIN_NAME] Connected again... 0% clear filter…" at bounding box center [784, 380] width 1568 height 761
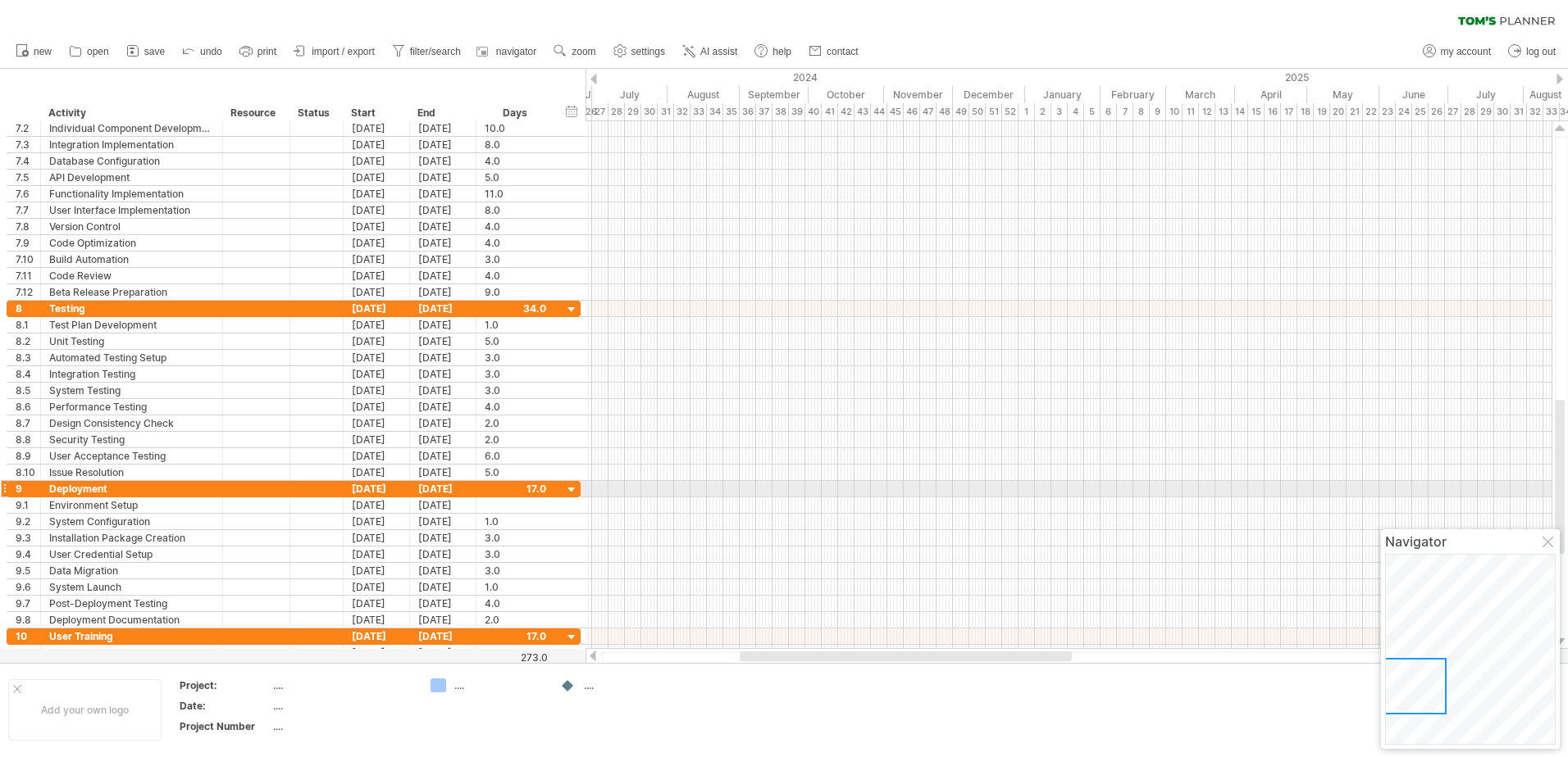
drag, startPoint x: 1559, startPoint y: 385, endPoint x: 1559, endPoint y: 498, distance: 113.0
click at [1559, 498] on div at bounding box center [1560, 477] width 10 height 154
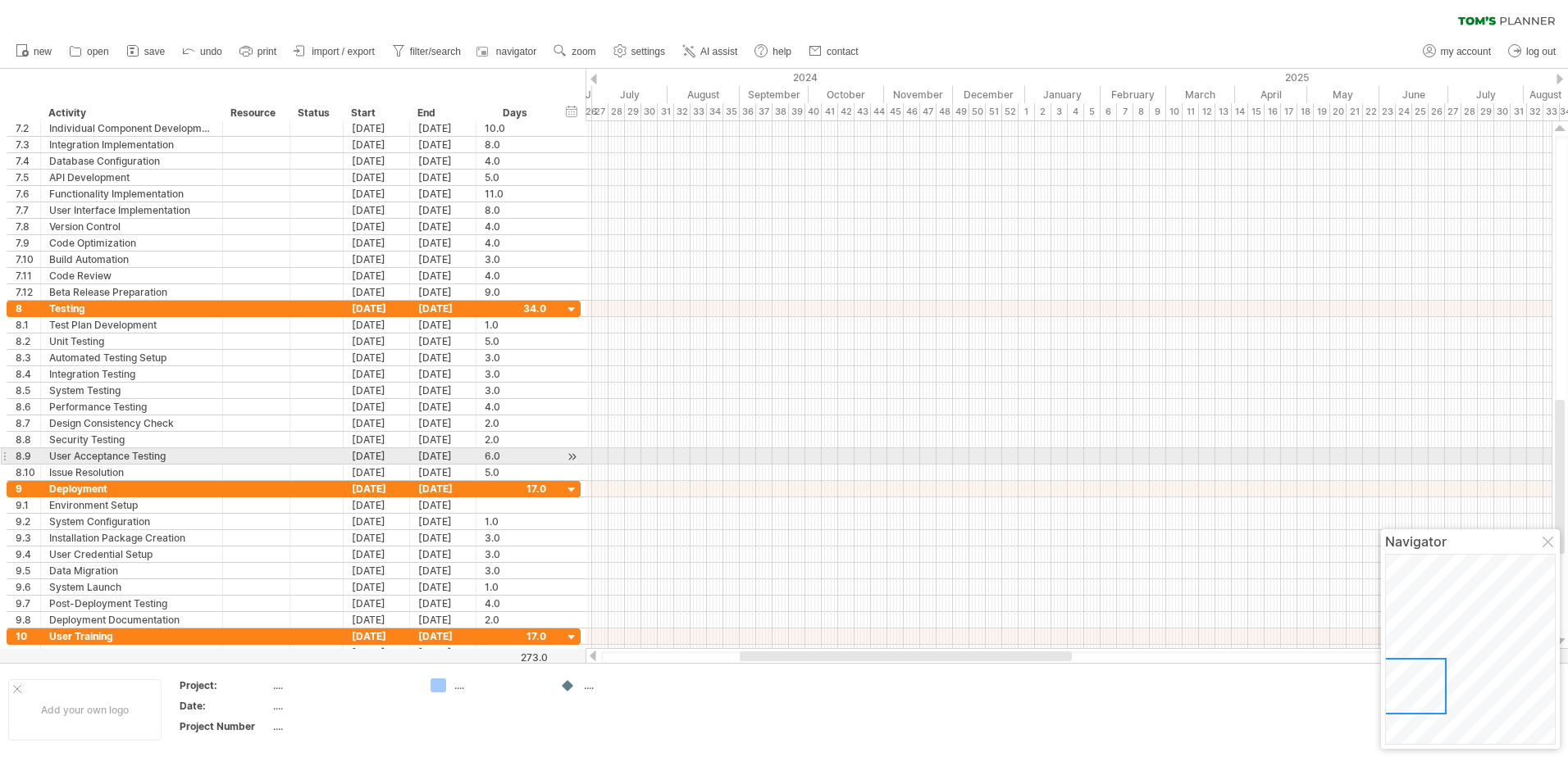
click at [1184, 450] on div at bounding box center [1068, 457] width 966 height 17
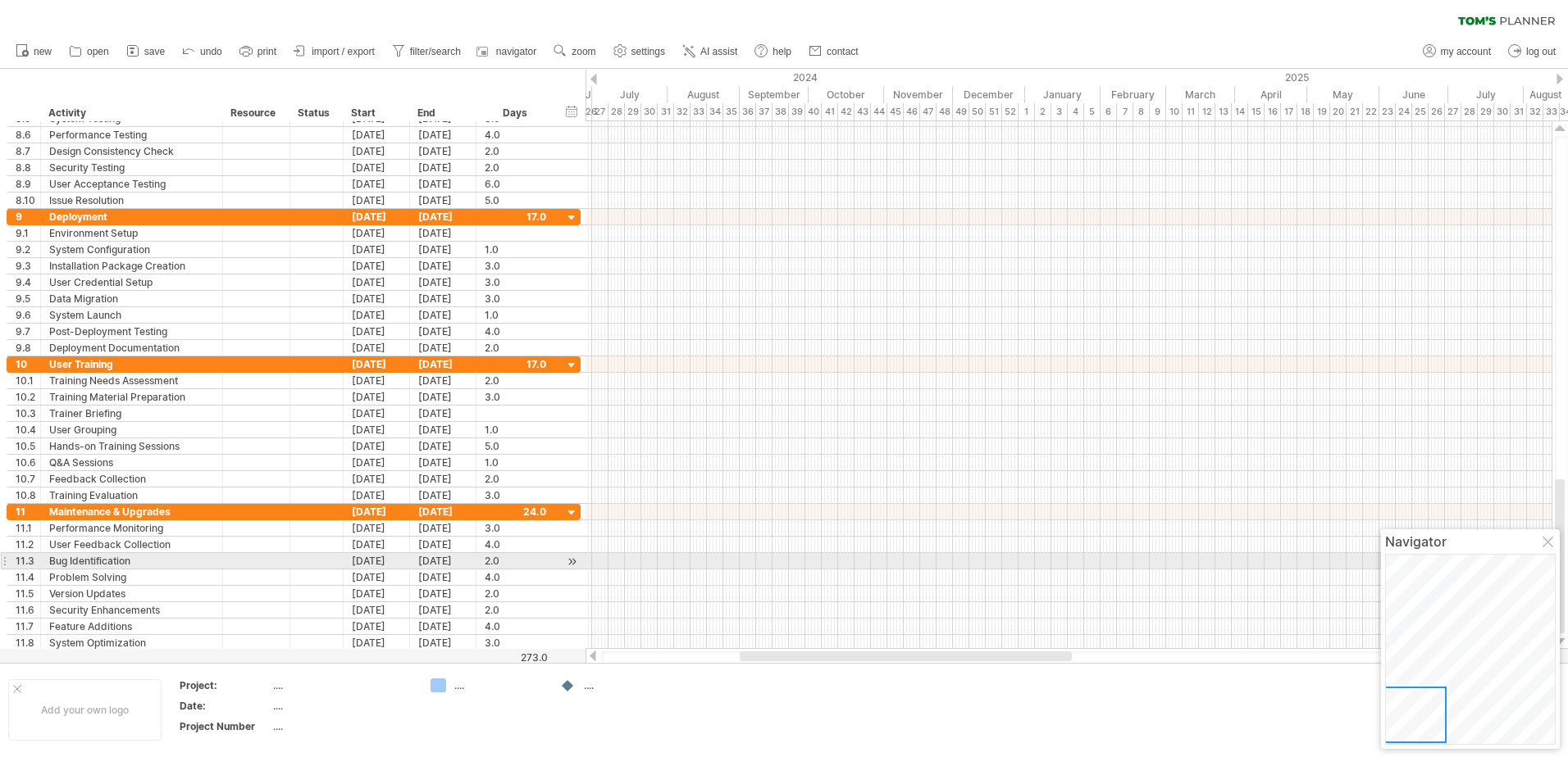
drag, startPoint x: 1563, startPoint y: 476, endPoint x: 1556, endPoint y: 560, distance: 84.3
click at [1556, 560] on body "progress(100%) Trying to reach [DOMAIN_NAME] Connected again... 0% clear filter…" at bounding box center [784, 380] width 1568 height 761
drag, startPoint x: 1561, startPoint y: 488, endPoint x: 1624, endPoint y: 512, distance: 67.4
click at [1567, 512] on html "progress(100%) Trying to reach [DOMAIN_NAME] Connected again... 0% clear filter…" at bounding box center [784, 380] width 1568 height 761
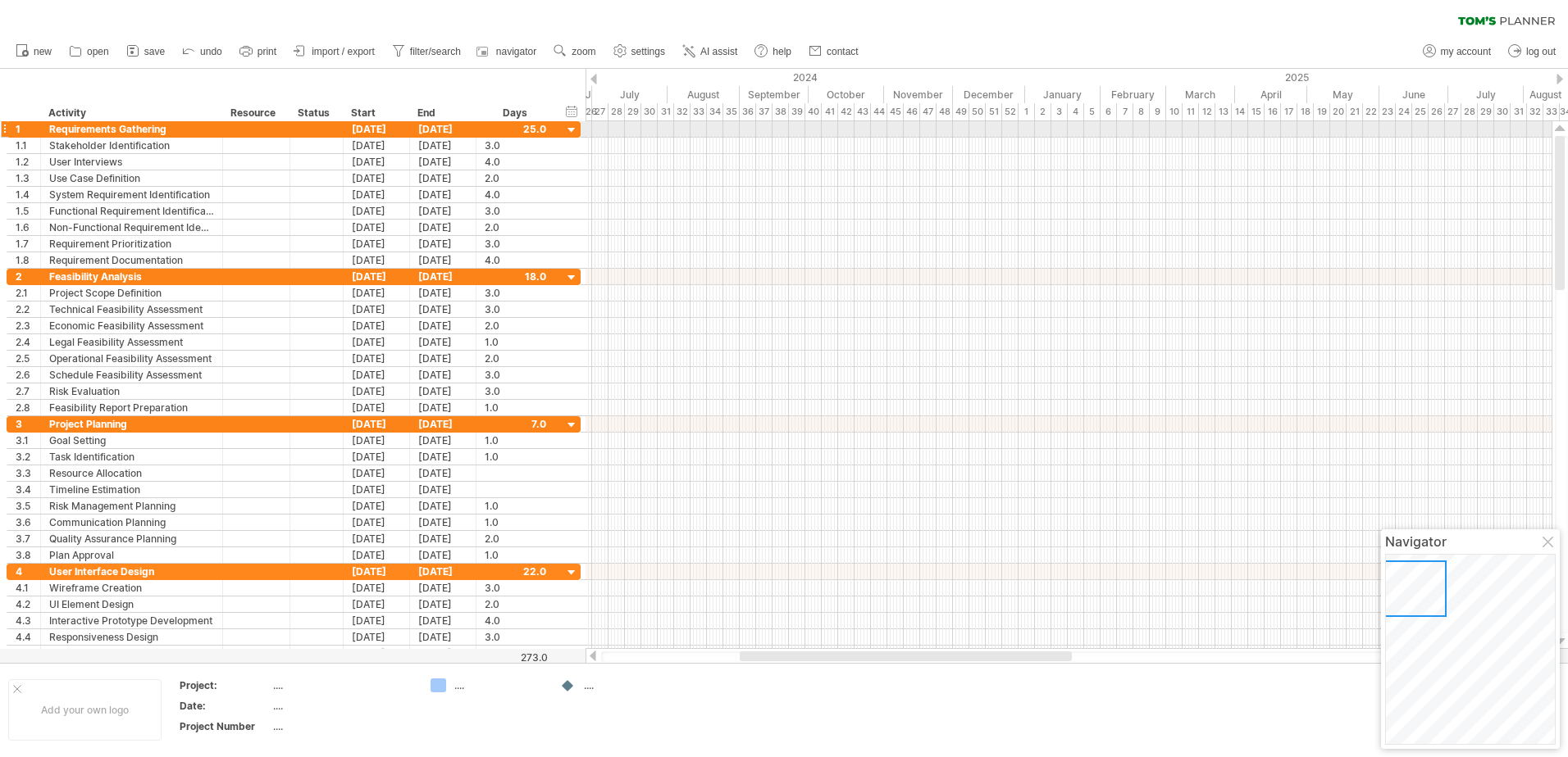
click at [1559, 126] on div at bounding box center [1560, 128] width 11 height 13
